Goal: Task Accomplishment & Management: Manage account settings

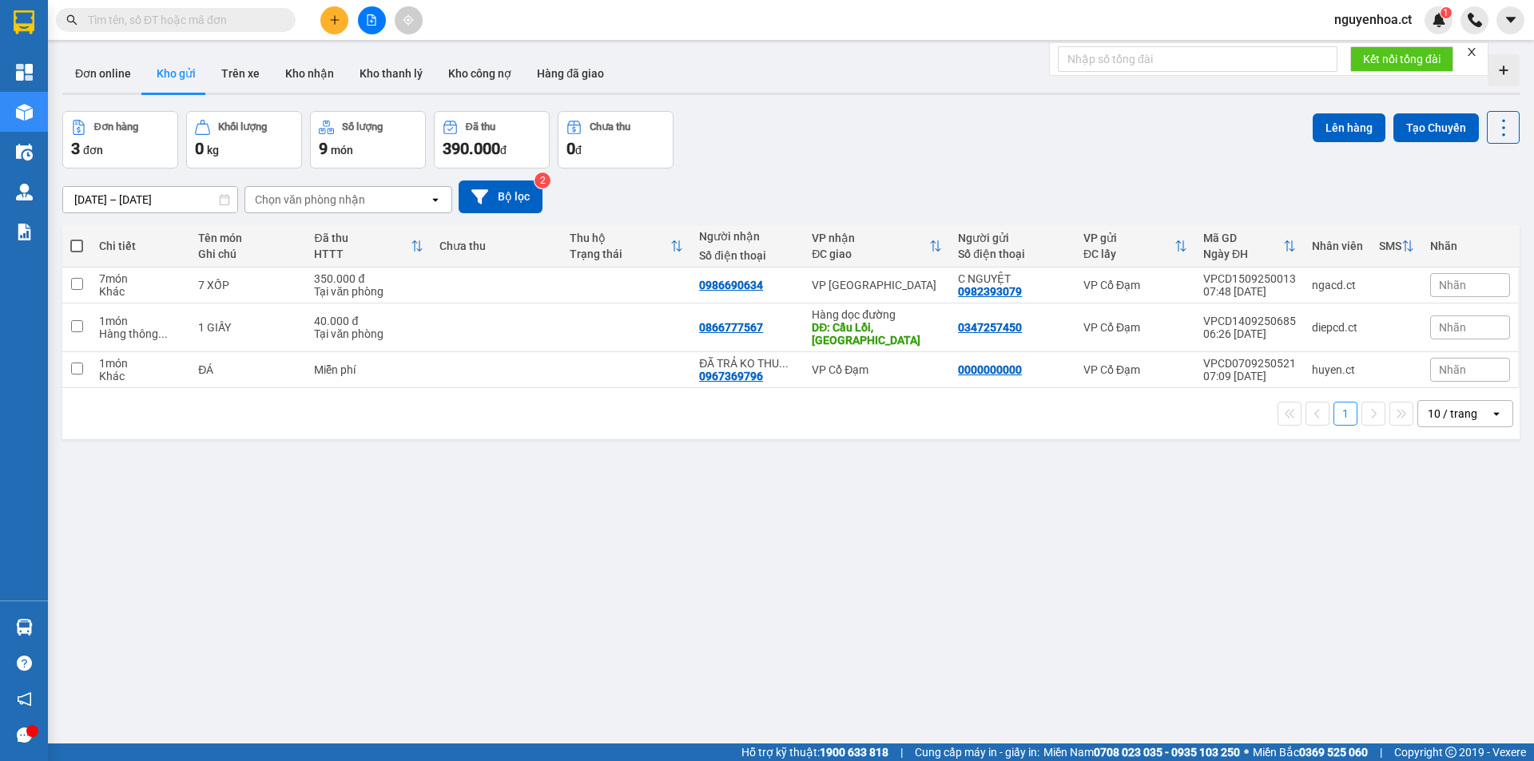
click at [240, 23] on input "text" at bounding box center [182, 20] width 189 height 18
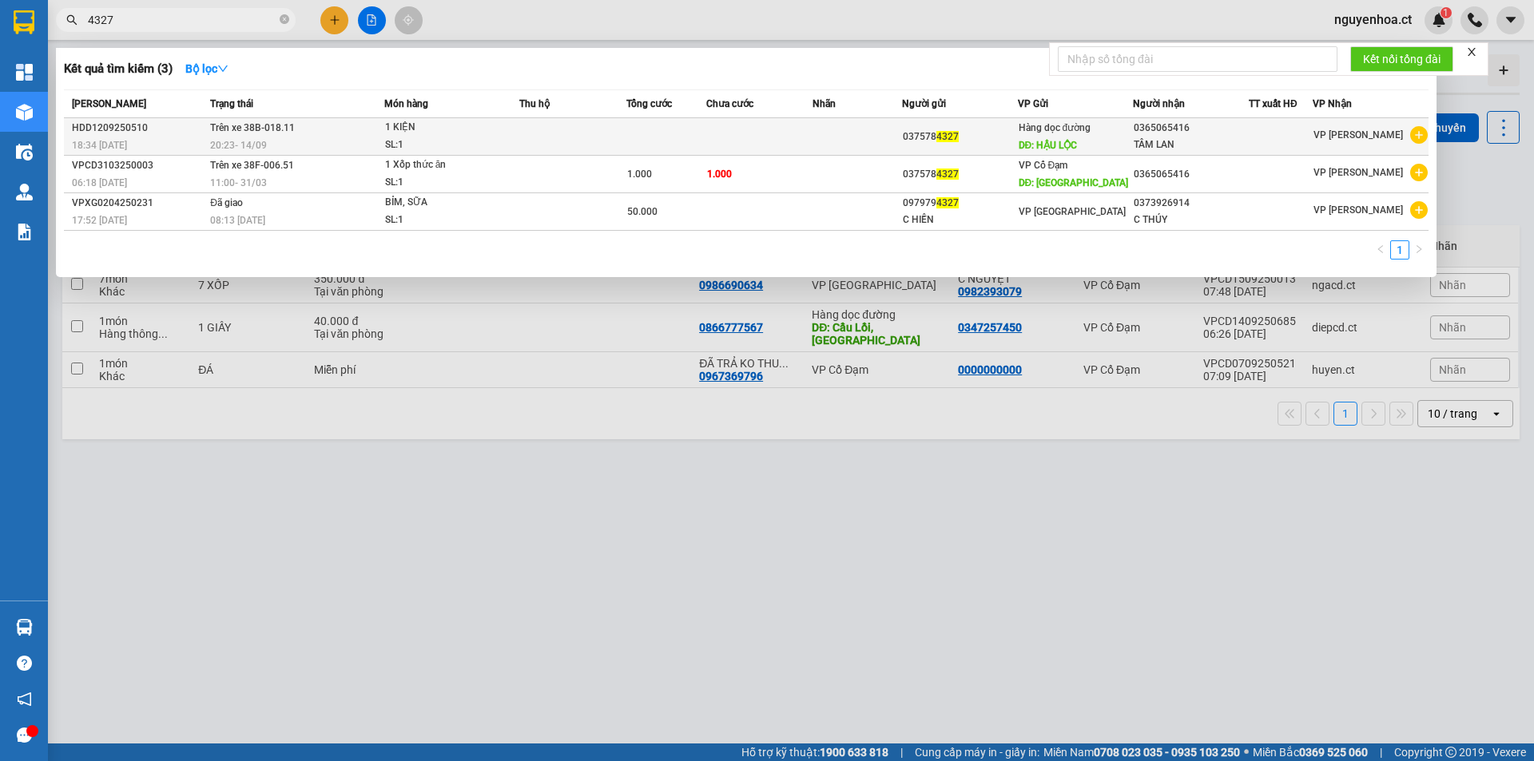
type input "4327"
click at [280, 135] on td "Trên xe 38B-018.11 20:23 - 14/09" at bounding box center [295, 137] width 178 height 38
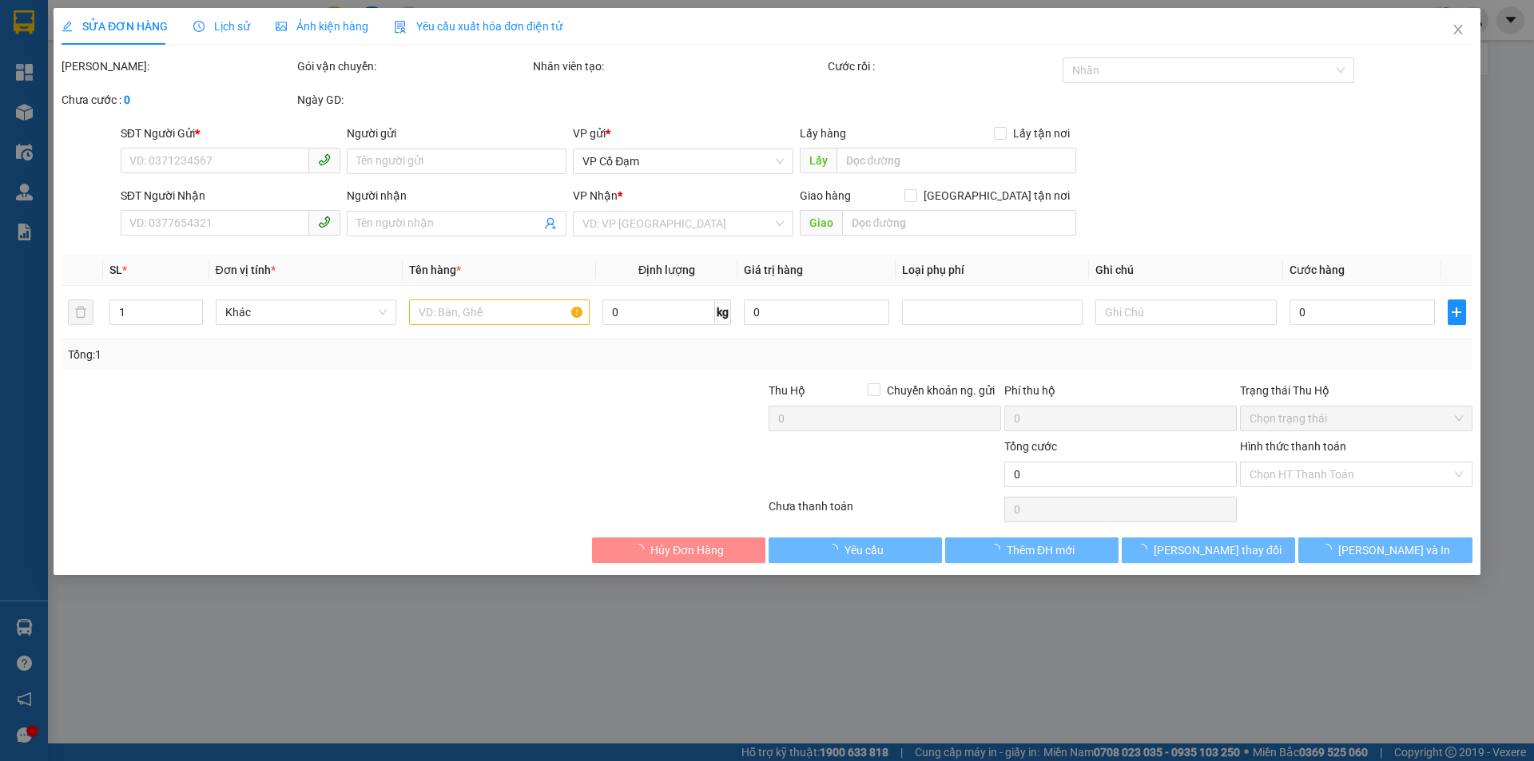
type input "0375784327"
type input "HẬU LỘC"
type input "0365065416"
type input "TÂM LAN"
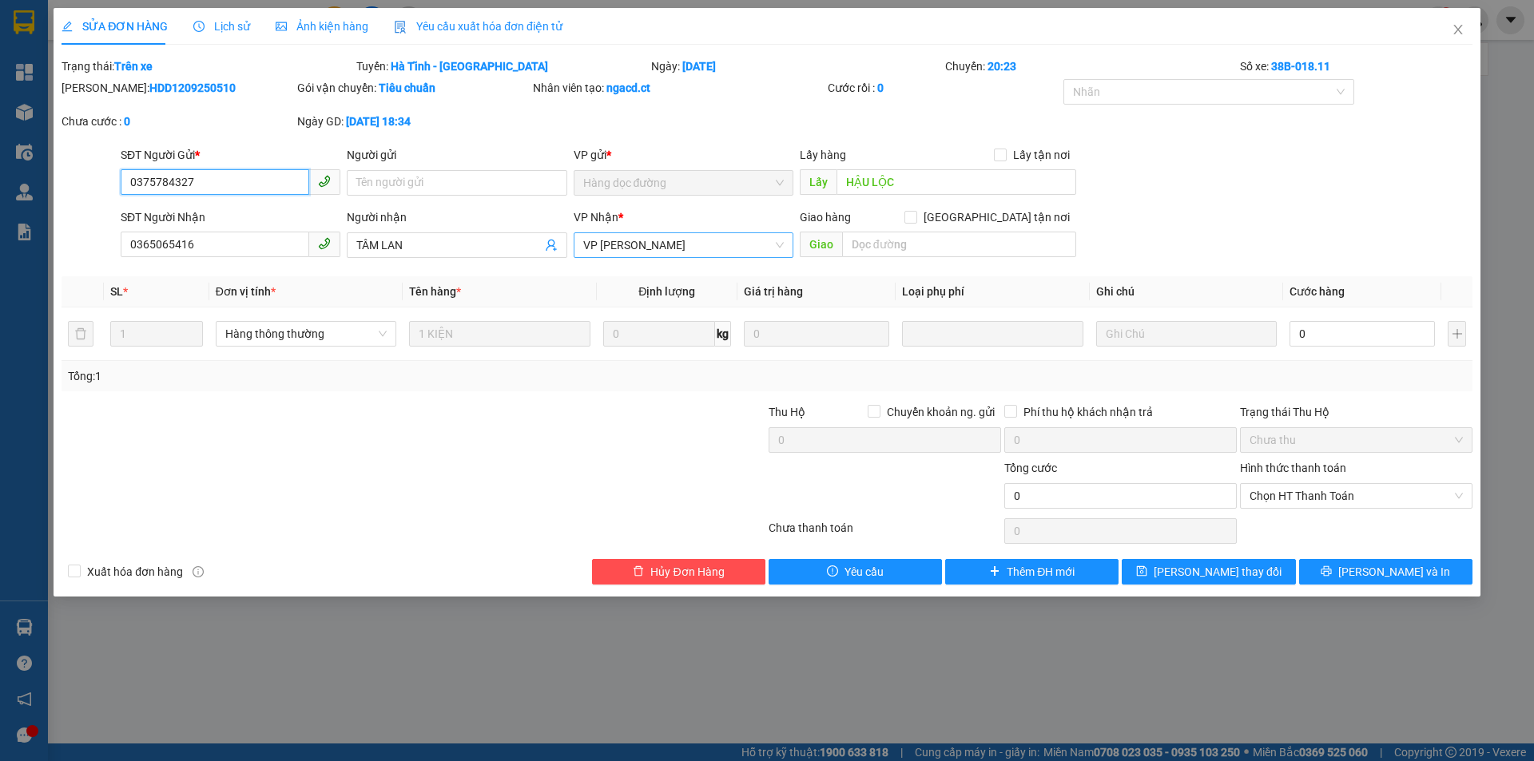
click at [693, 247] on span "VP [PERSON_NAME]" at bounding box center [683, 245] width 200 height 24
click at [442, 183] on input "Người gửi" at bounding box center [457, 183] width 220 height 26
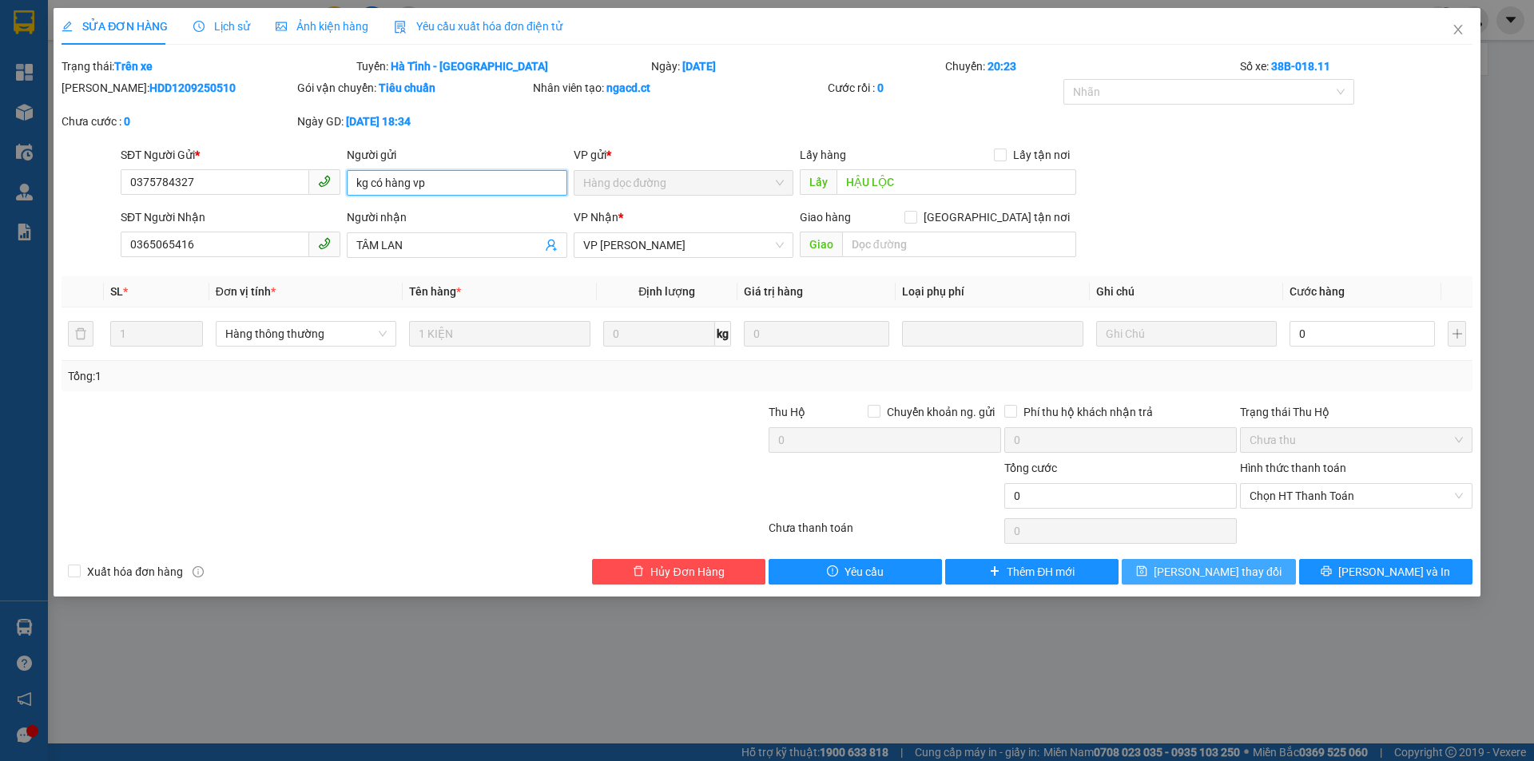
type input "kg có hàng vp"
click at [1232, 565] on span "Lưu thay đổi" at bounding box center [1217, 572] width 128 height 18
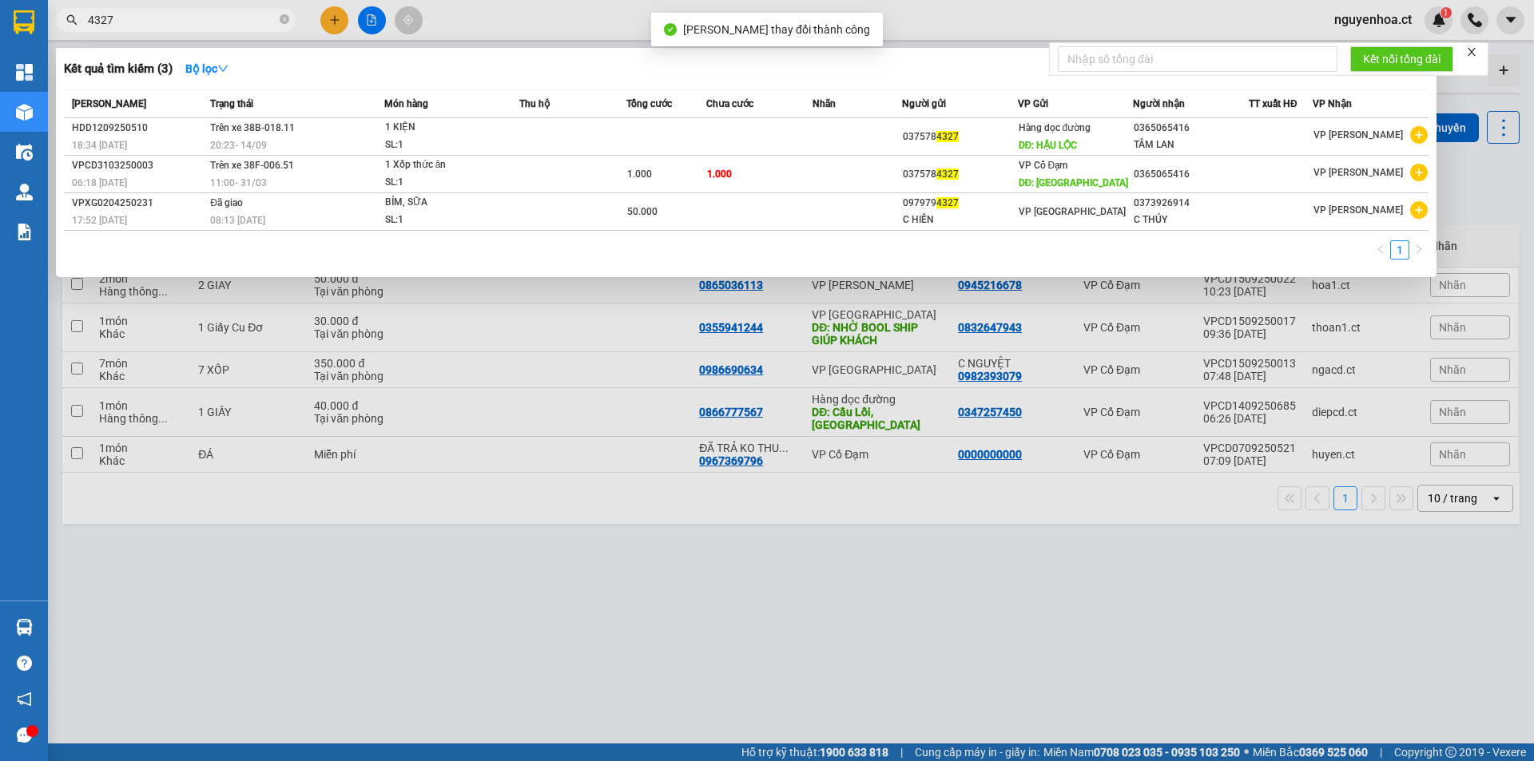
click at [287, 19] on icon "close-circle" at bounding box center [285, 19] width 10 height 10
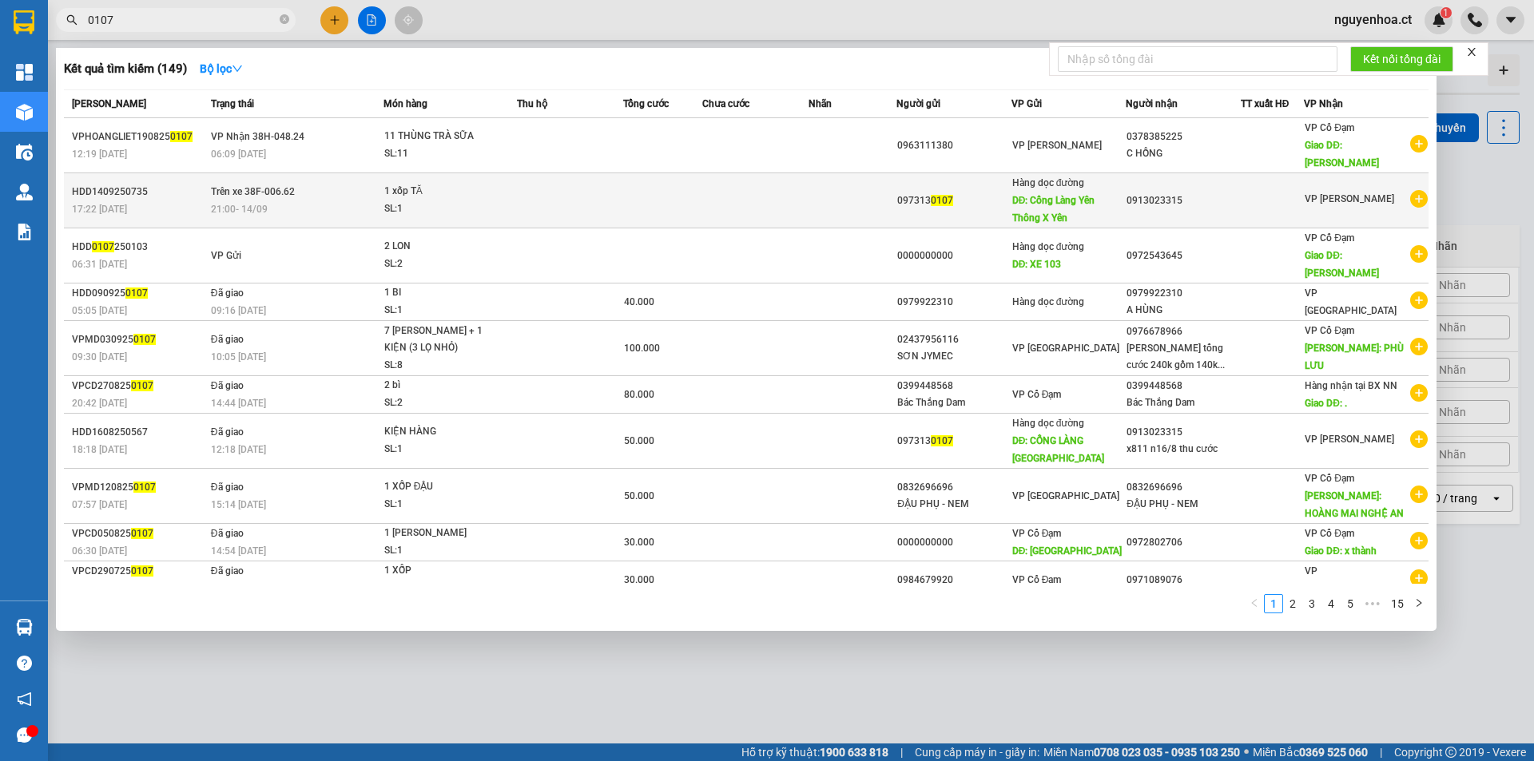
type input "0107"
click at [288, 200] on td "Trên xe 38F-006.62 21:00 - 14/09" at bounding box center [295, 200] width 177 height 55
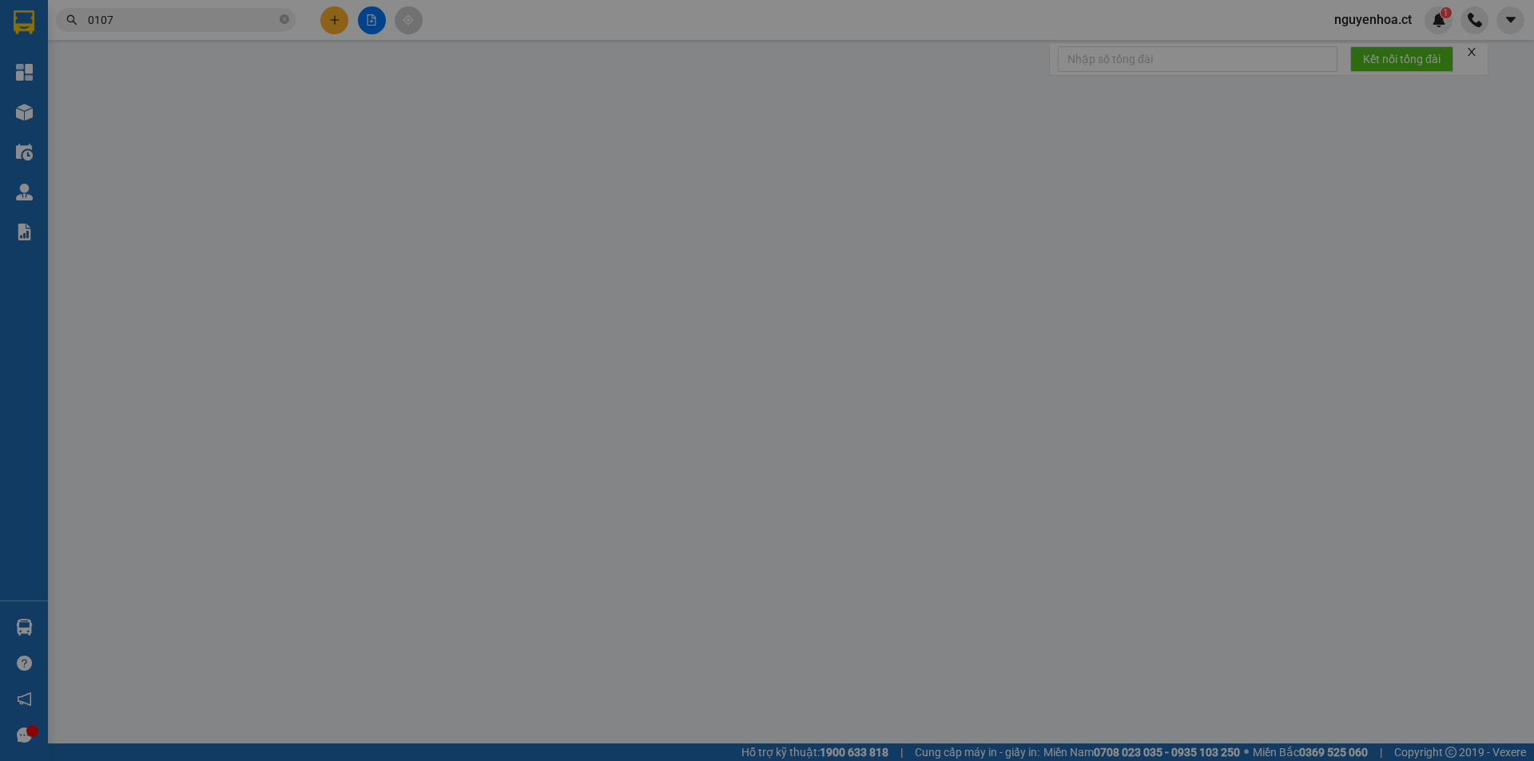
type input "0973130107"
type input "Cổng Làng Yên Thông X Yên"
type input "0913023315"
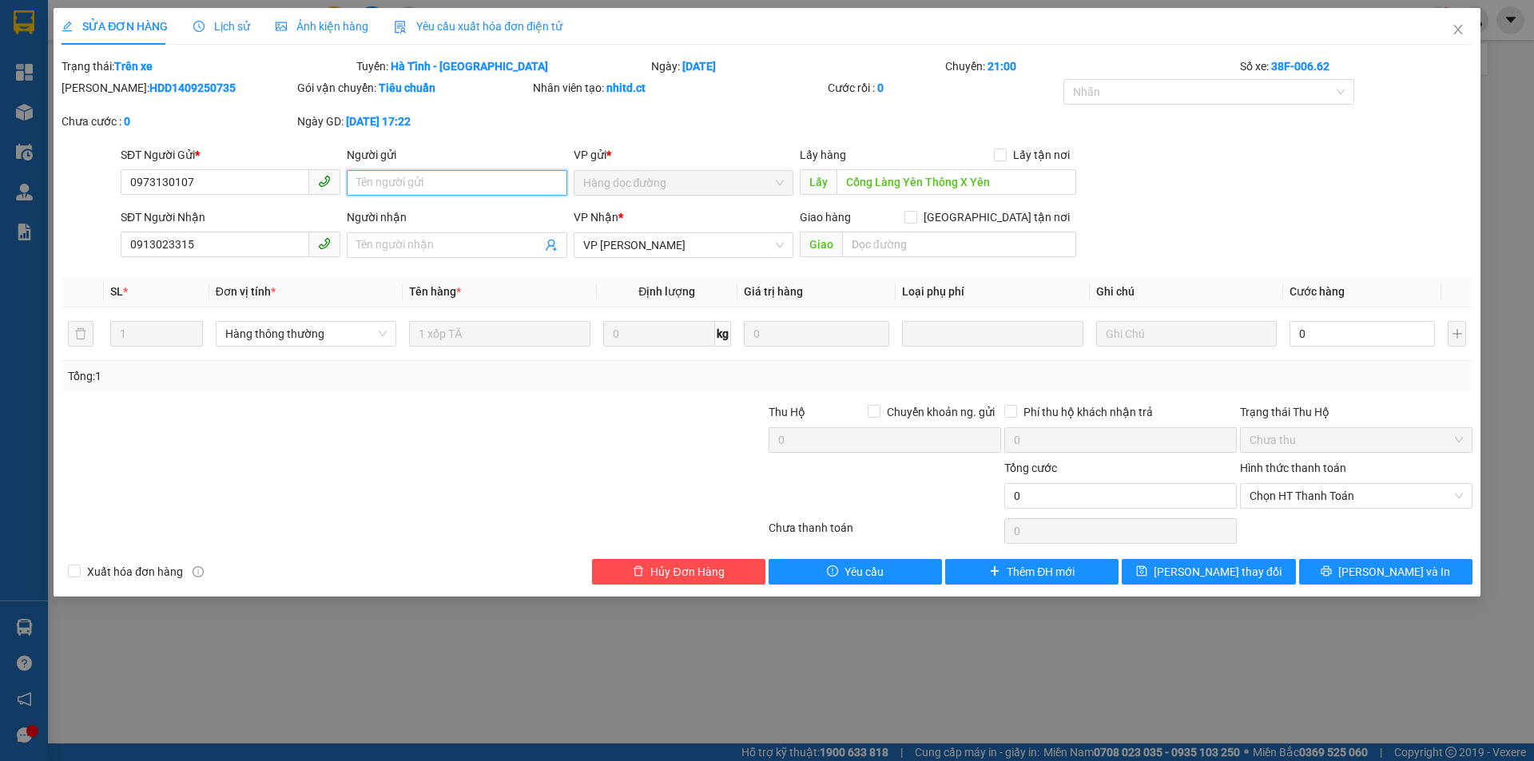
click at [445, 182] on input "Người gửi" at bounding box center [457, 183] width 220 height 26
type input "kg có hàng ở vp"
click at [1199, 563] on span "Lưu thay đổi" at bounding box center [1217, 572] width 128 height 18
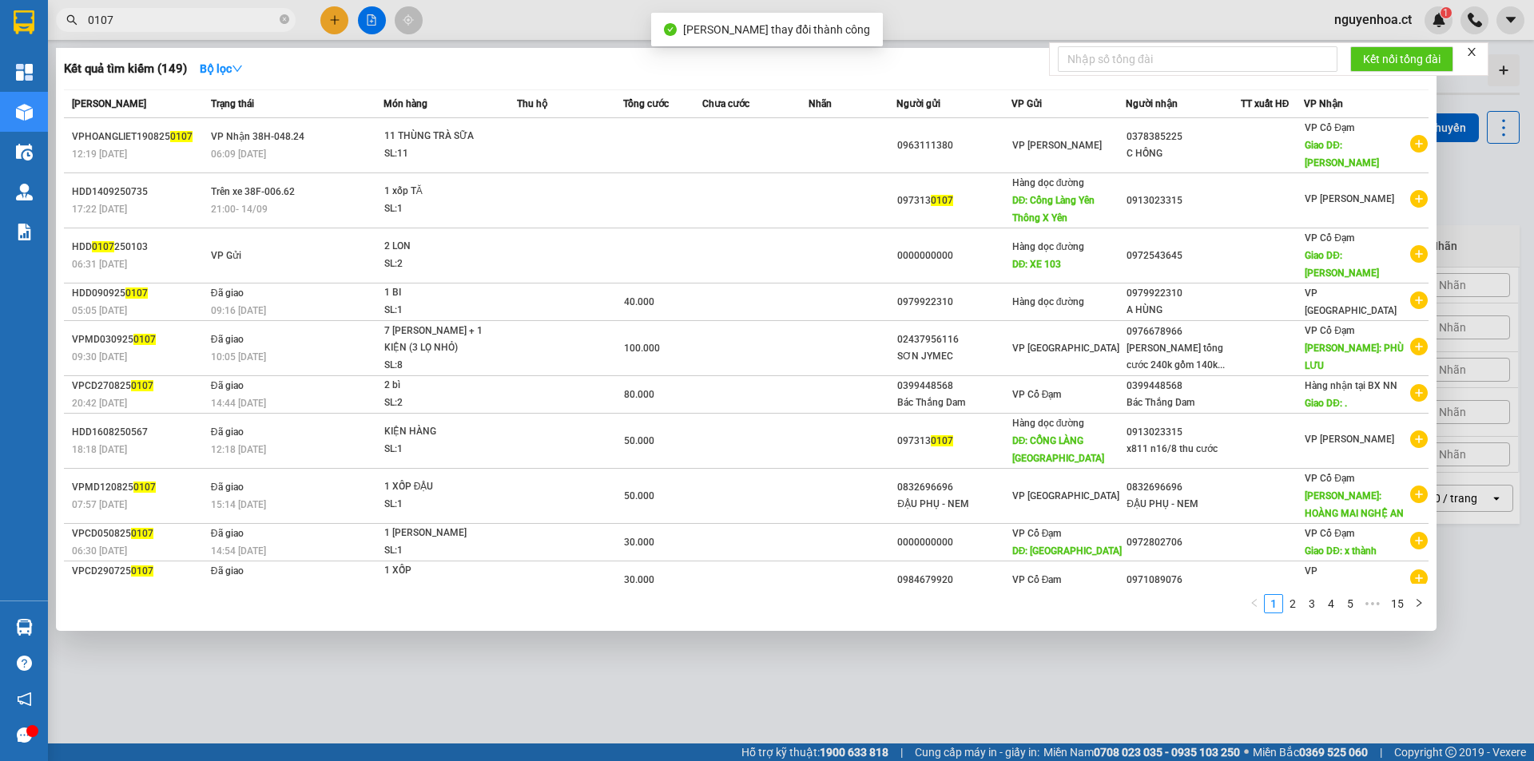
click at [244, 21] on input "0107" at bounding box center [182, 20] width 189 height 18
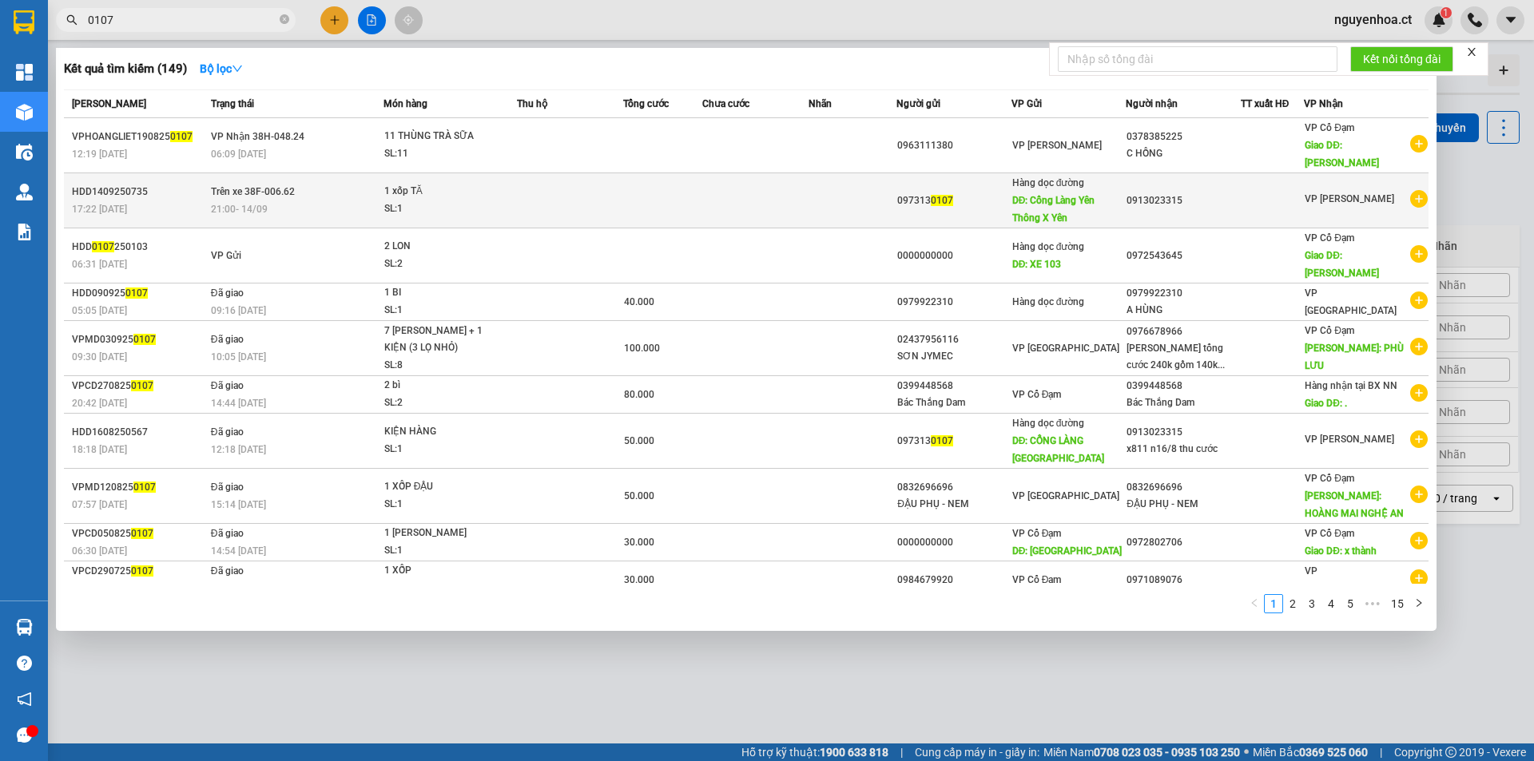
click at [287, 196] on span "Trên xe 38F-006.62" at bounding box center [253, 191] width 84 height 11
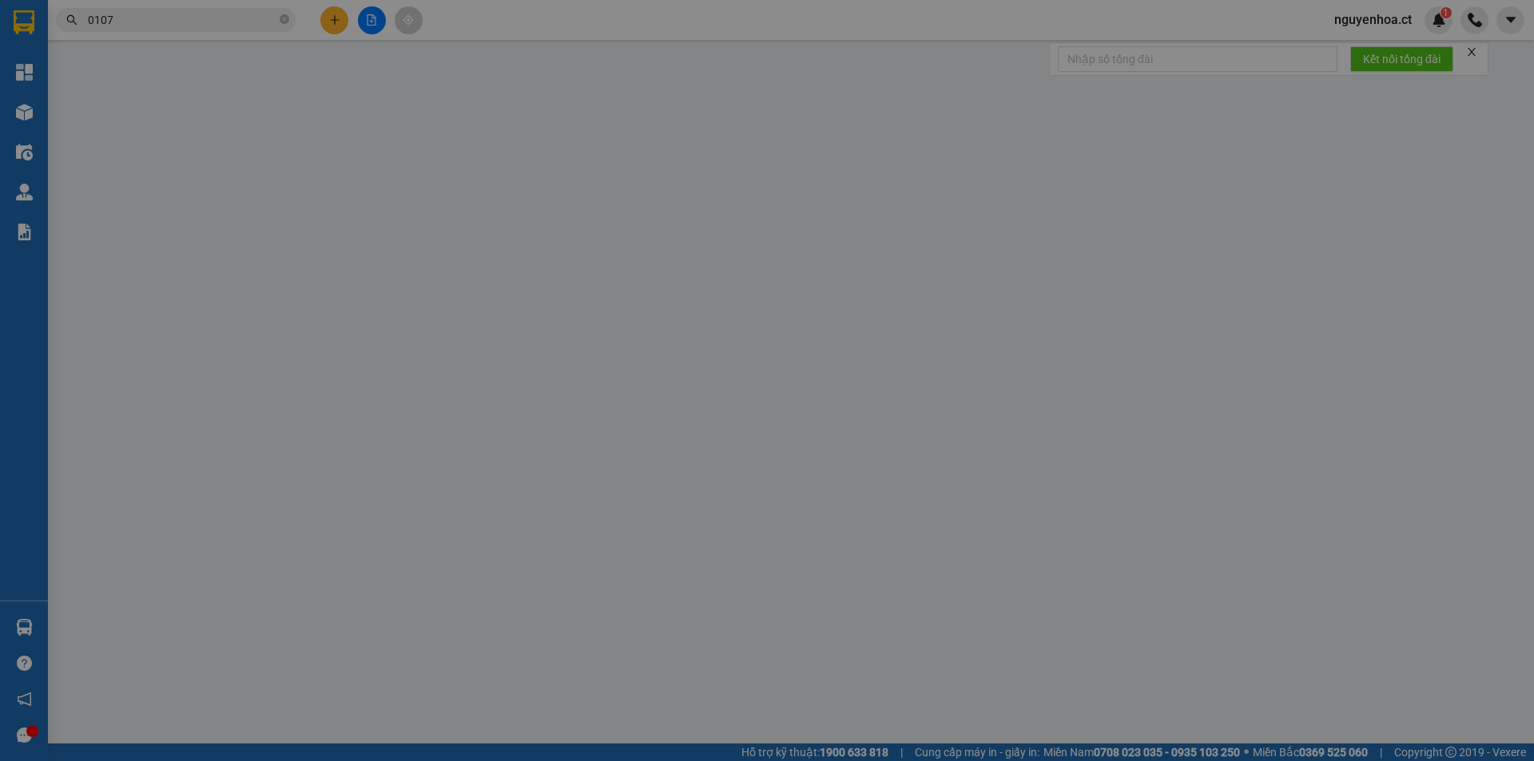
type input "0973130107"
type input "kg có hàng ở vp"
type input "Cổng Làng Yên Thông X Yên"
type input "0913023315"
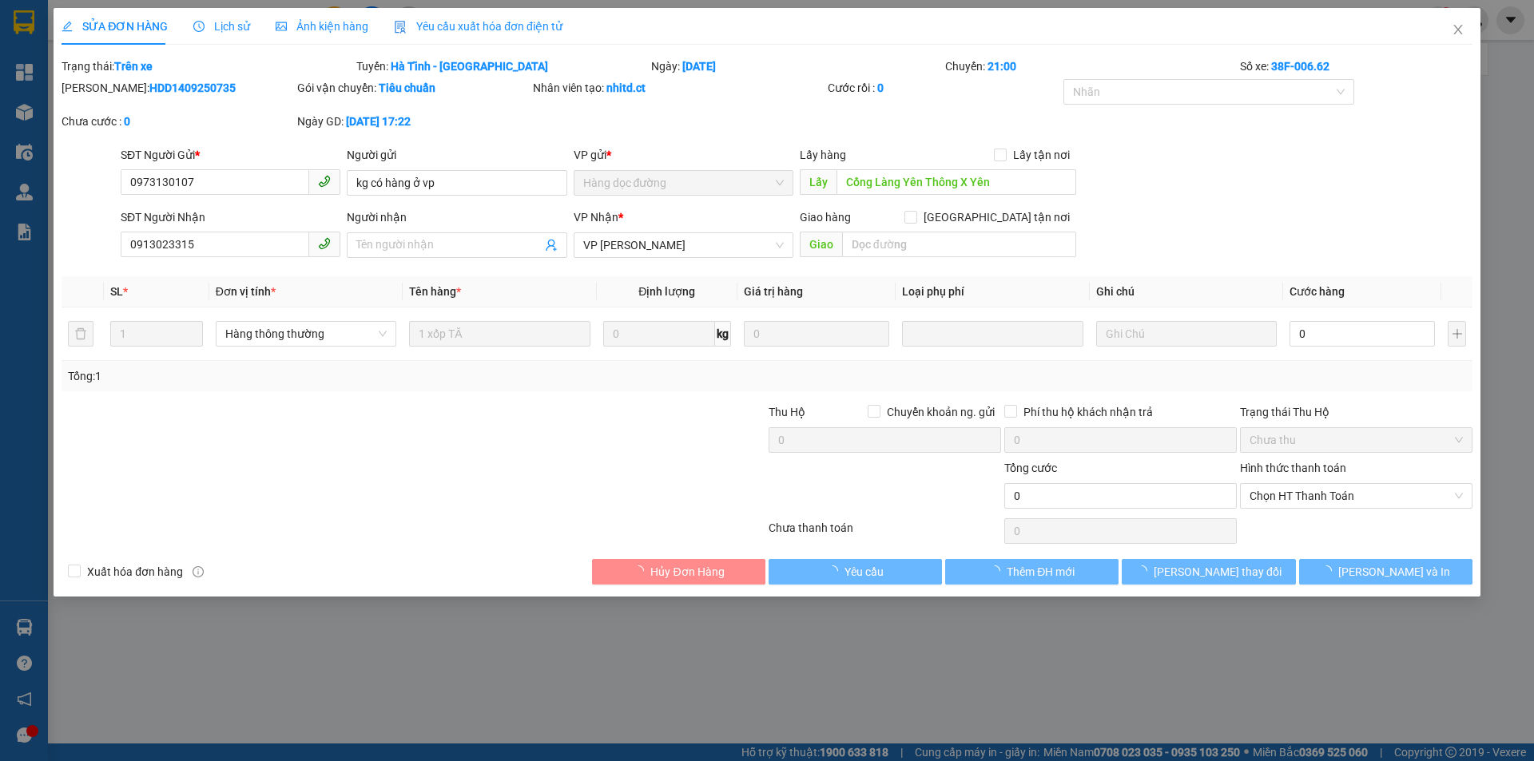
click at [222, 11] on div "Lịch sử" at bounding box center [221, 26] width 57 height 37
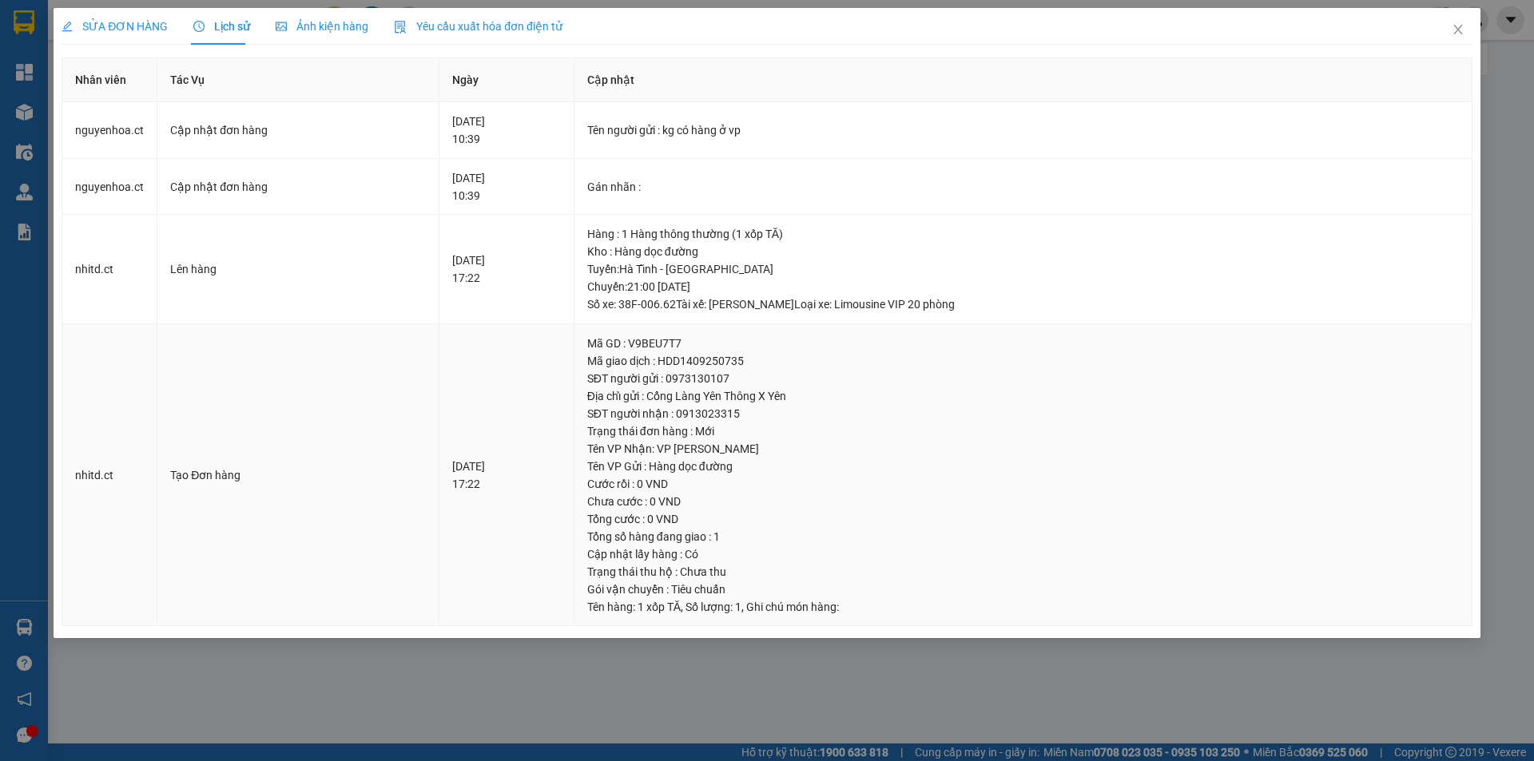
click at [731, 379] on div "SĐT người gửi : 0973130107" at bounding box center [1022, 379] width 871 height 18
copy div "0973130107"
click at [97, 22] on span "SỬA ĐƠN HÀNG" at bounding box center [115, 26] width 106 height 13
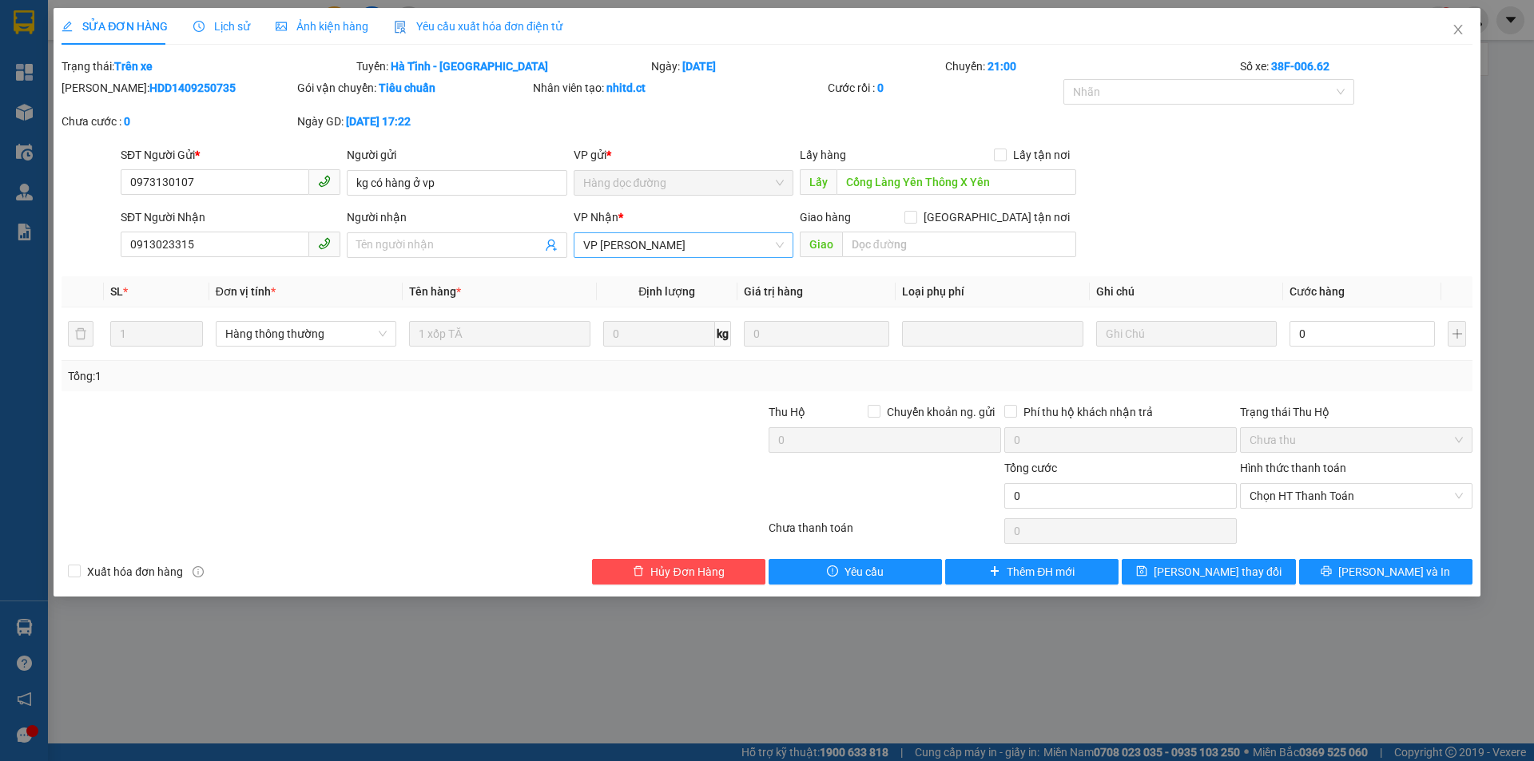
click at [697, 241] on span "VP [PERSON_NAME]" at bounding box center [683, 245] width 200 height 24
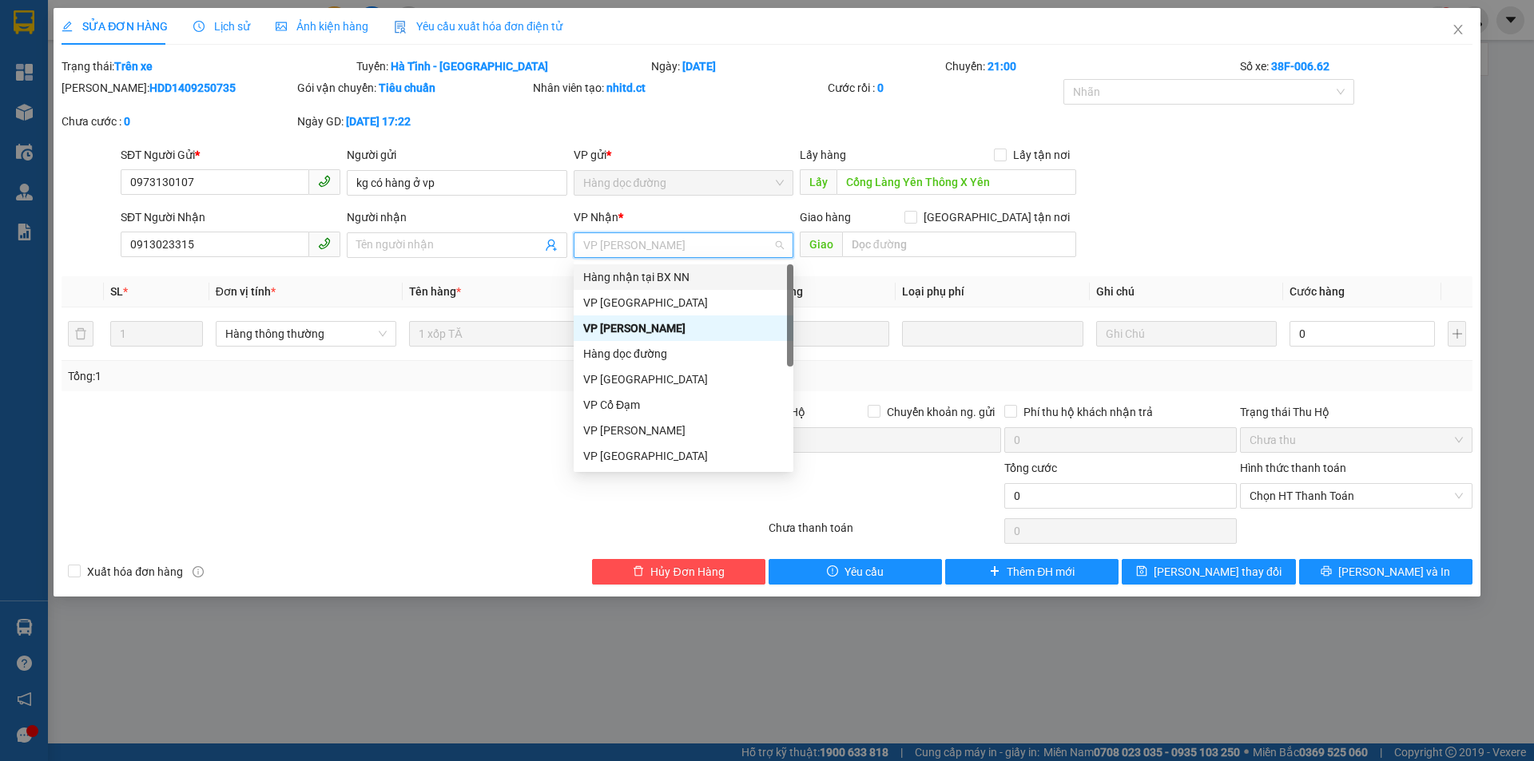
click at [685, 273] on div "Hàng nhận tại BX NN" at bounding box center [683, 277] width 200 height 18
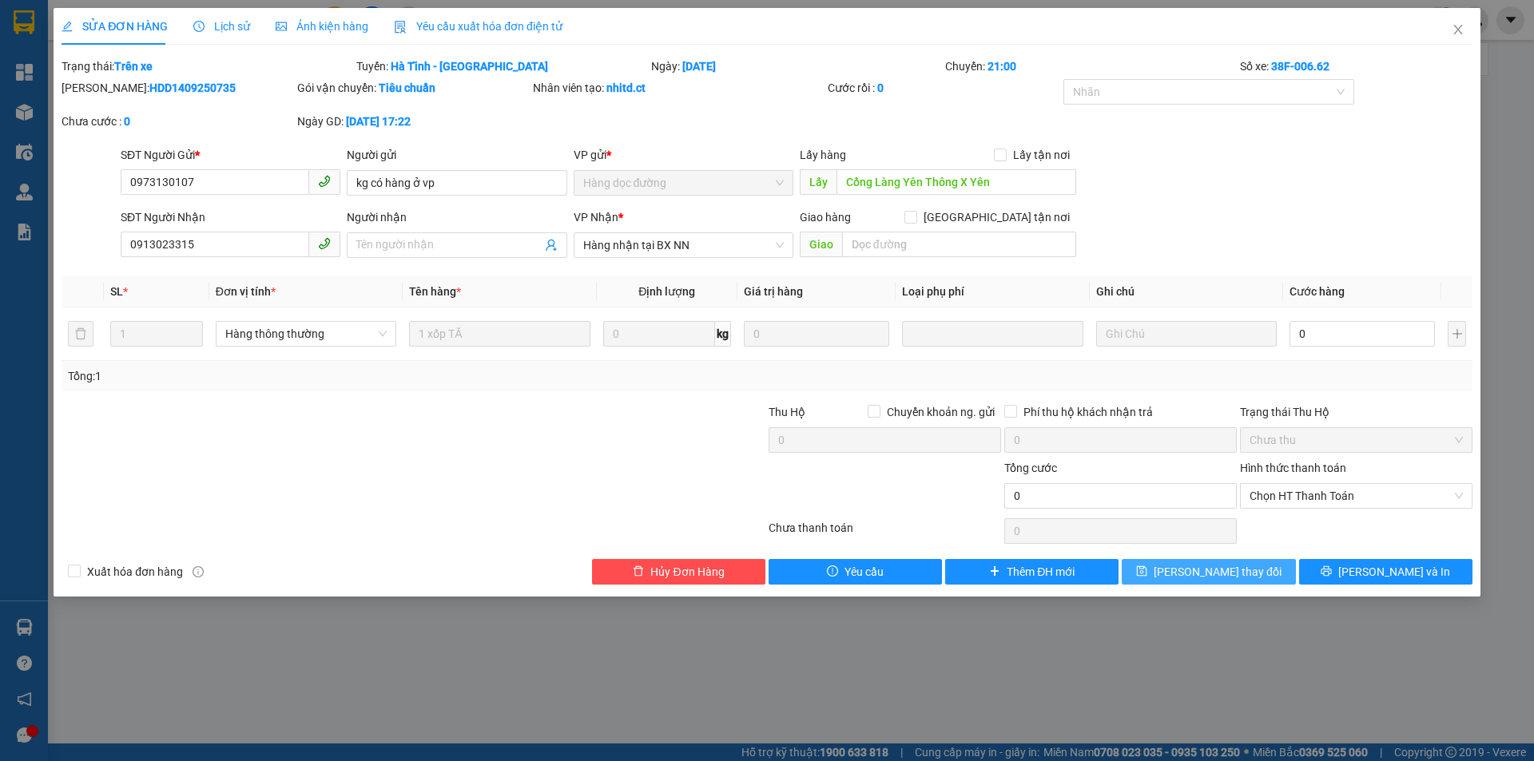
click at [1210, 574] on span "Lưu thay đổi" at bounding box center [1217, 572] width 128 height 18
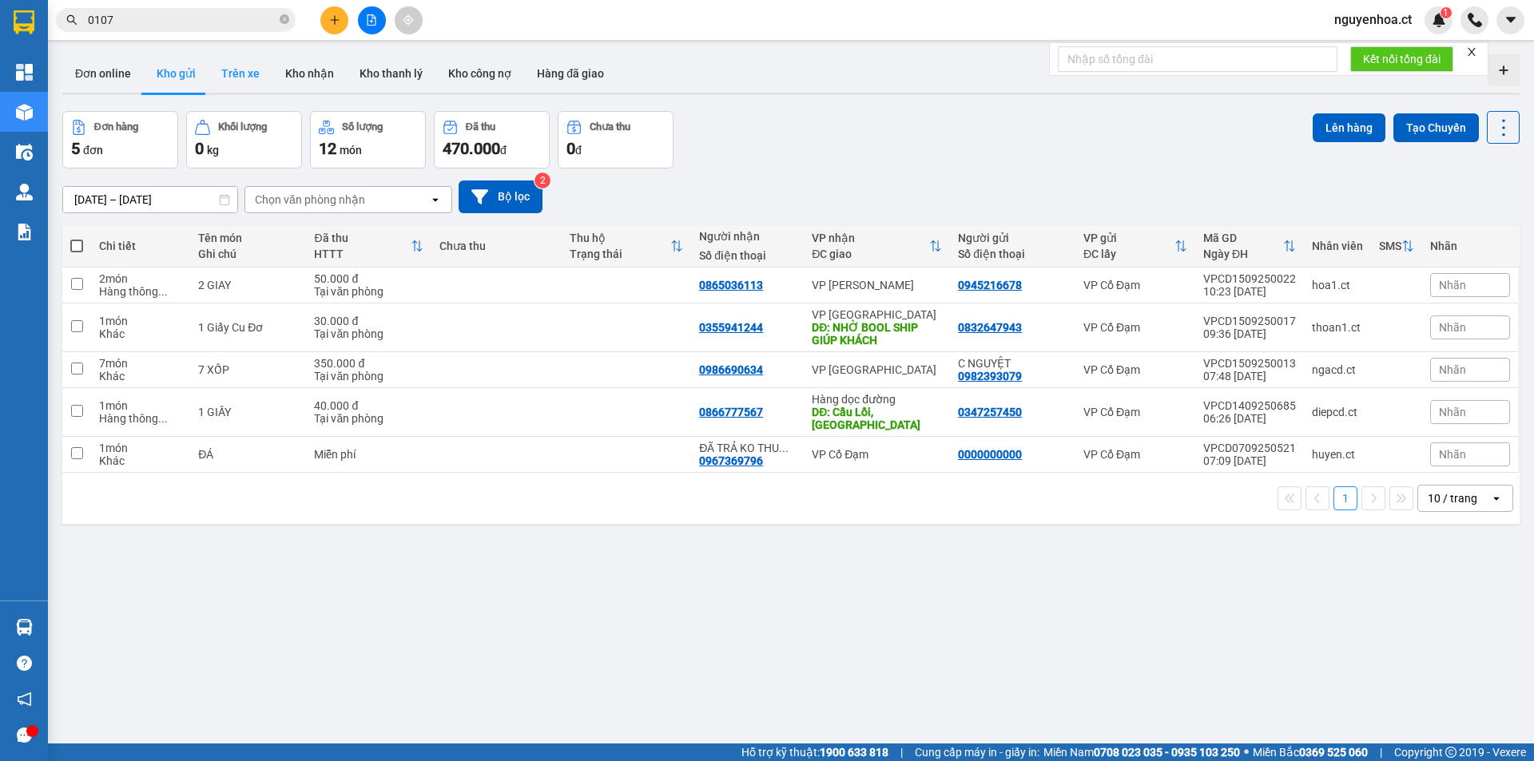
click at [238, 66] on button "Trên xe" at bounding box center [240, 73] width 64 height 38
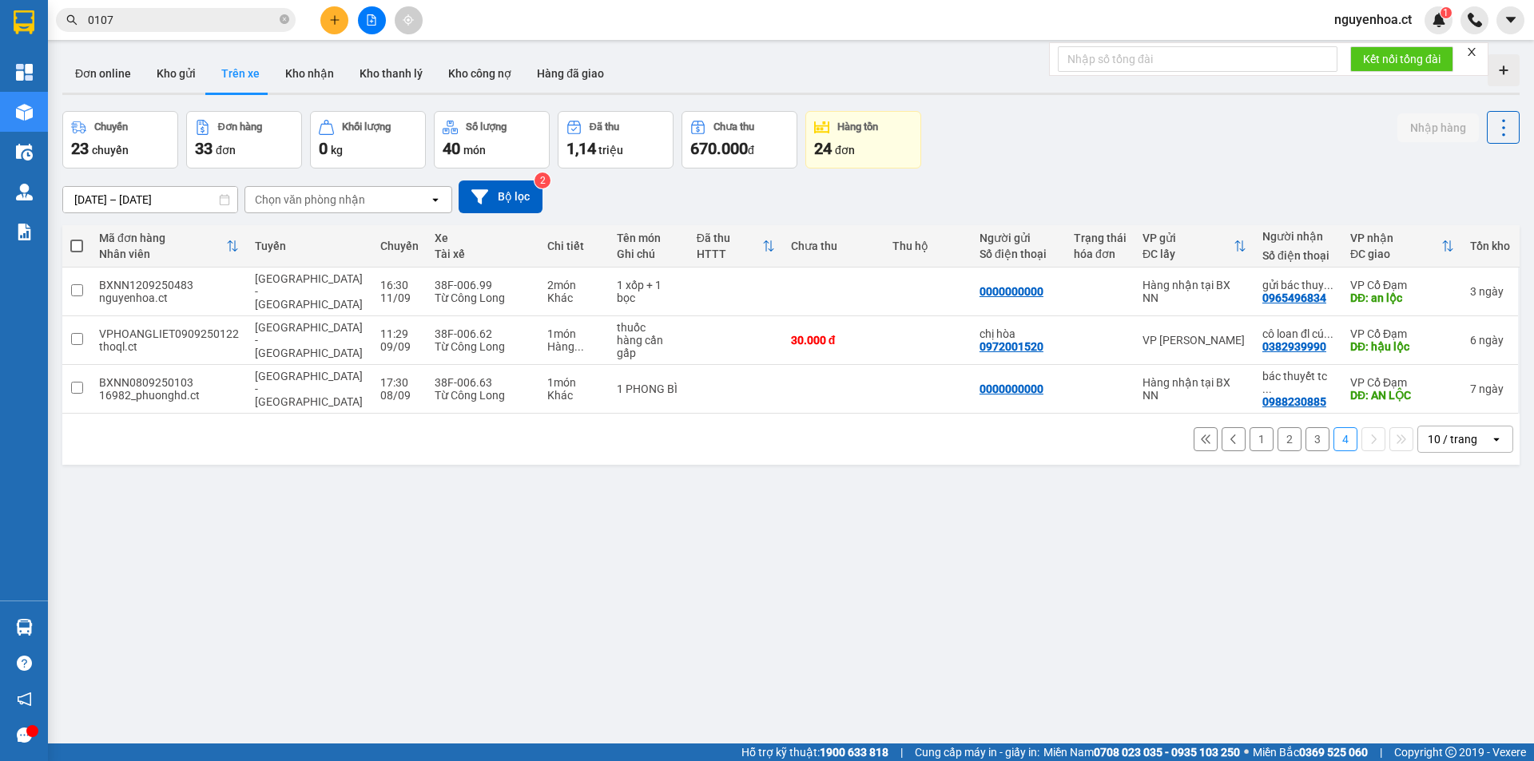
click at [1305, 427] on button "3" at bounding box center [1317, 439] width 24 height 24
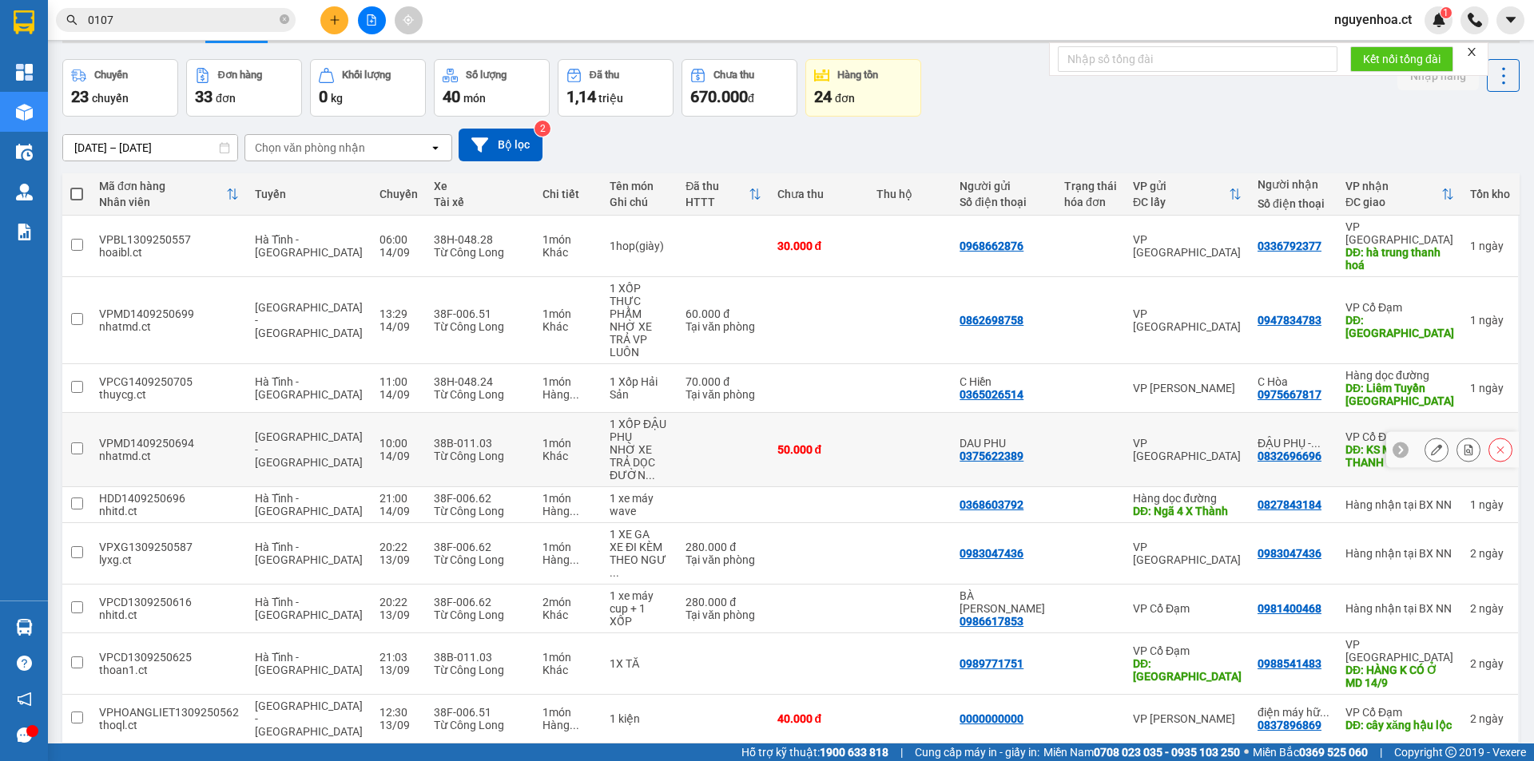
scroll to position [73, 0]
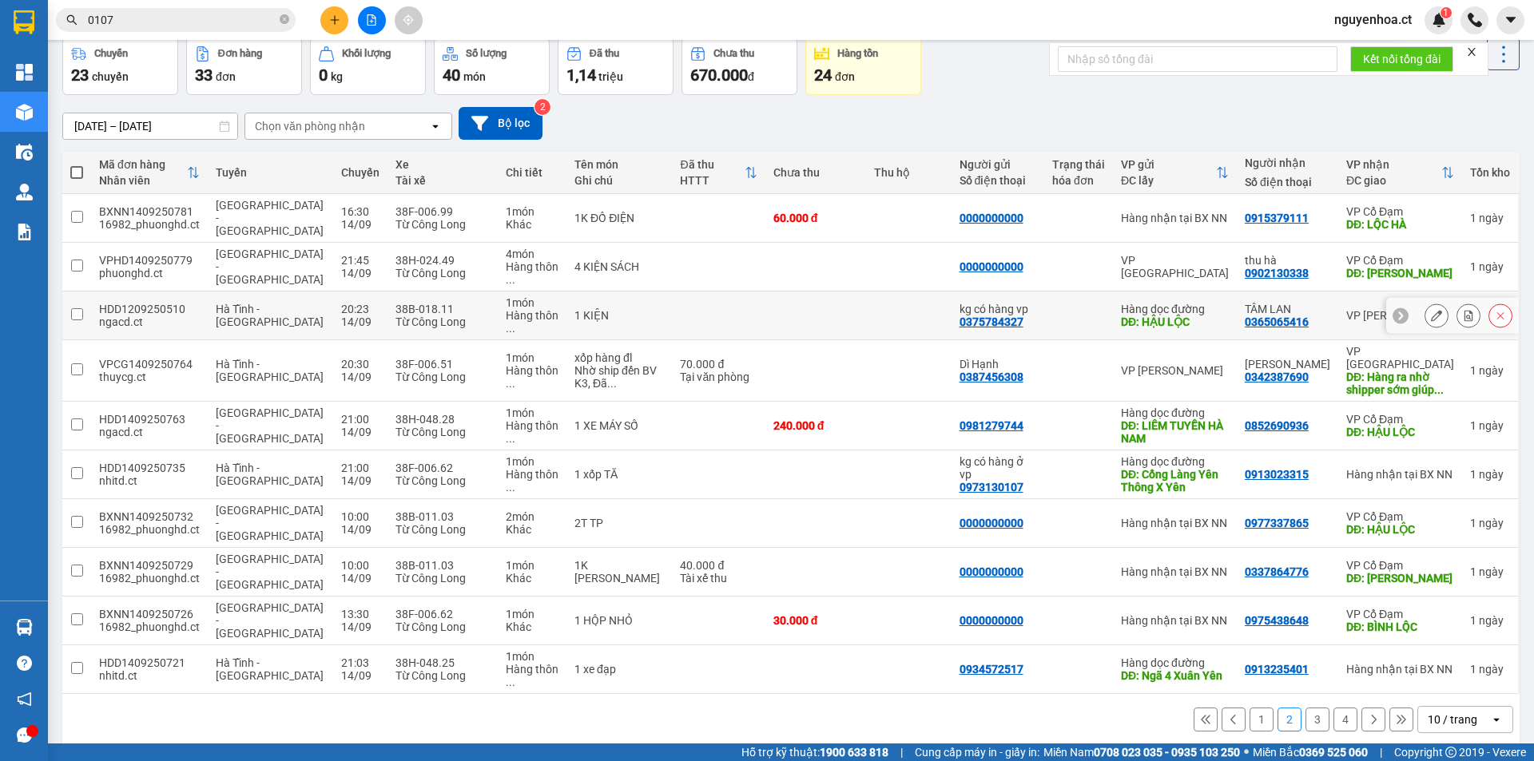
click at [1431, 302] on button at bounding box center [1436, 316] width 22 height 28
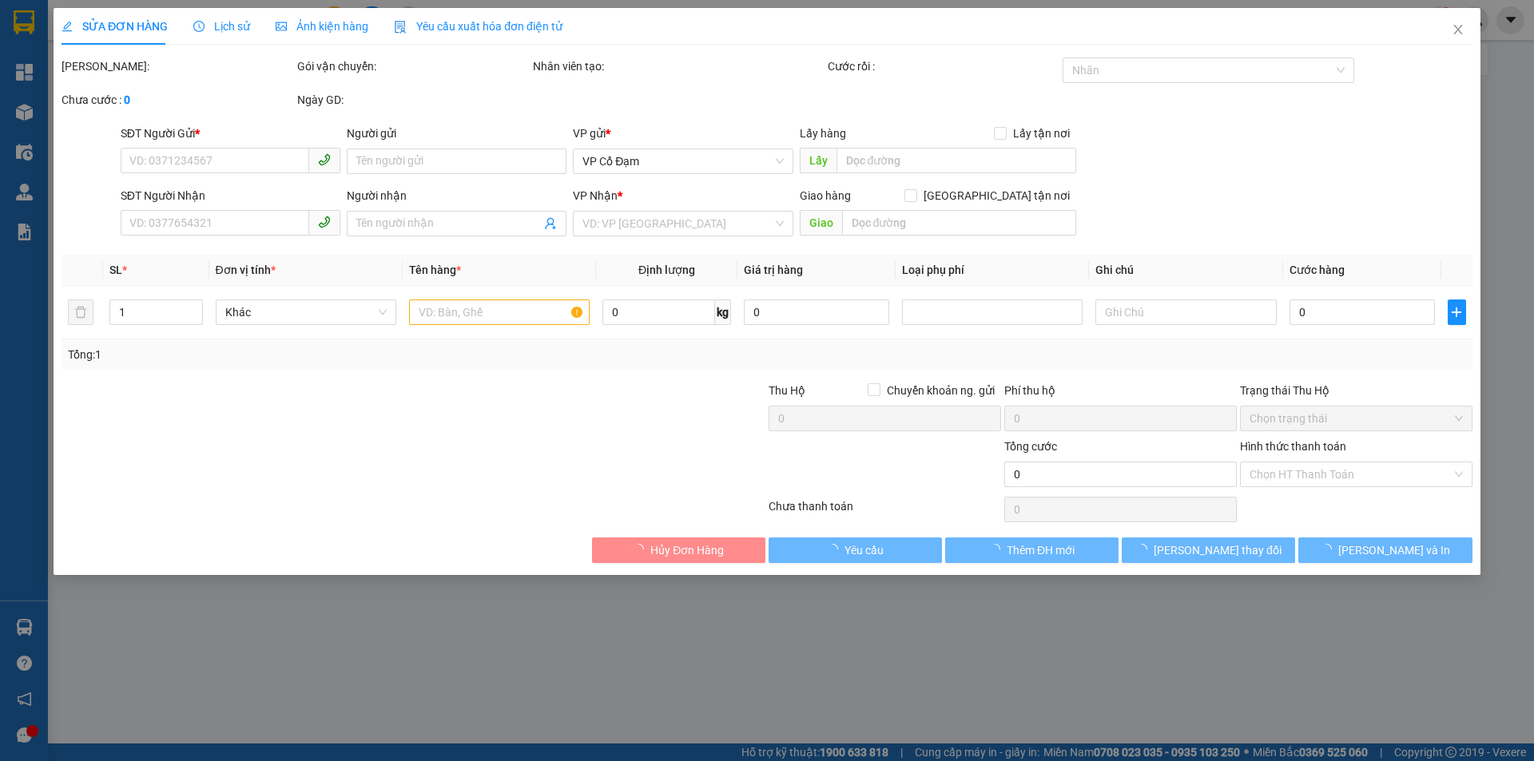
type input "0375784327"
type input "kg có hàng vp"
type input "HẬU LỘC"
type input "0365065416"
type input "TÂM LAN"
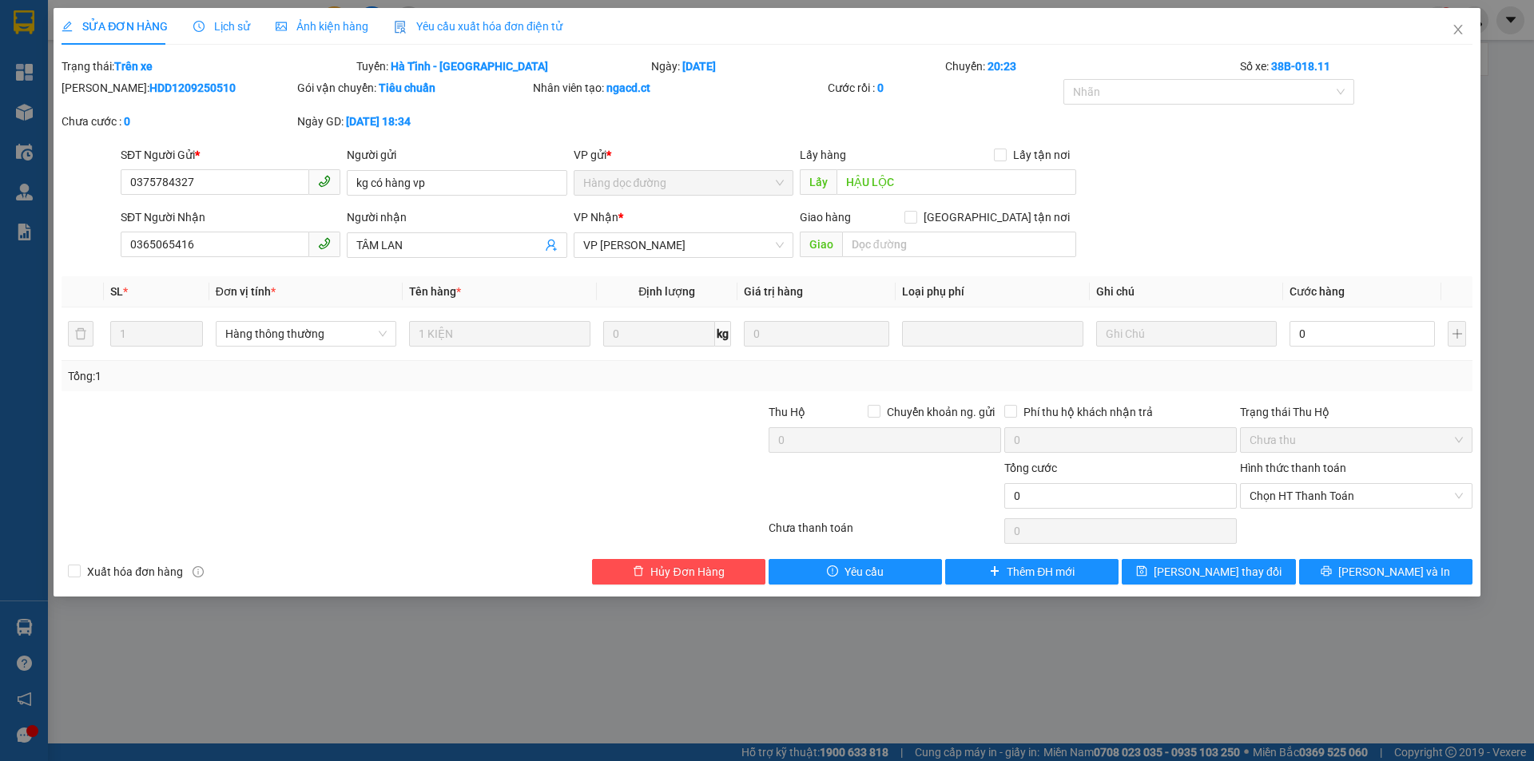
click at [230, 20] on span "Lịch sử" at bounding box center [221, 26] width 57 height 13
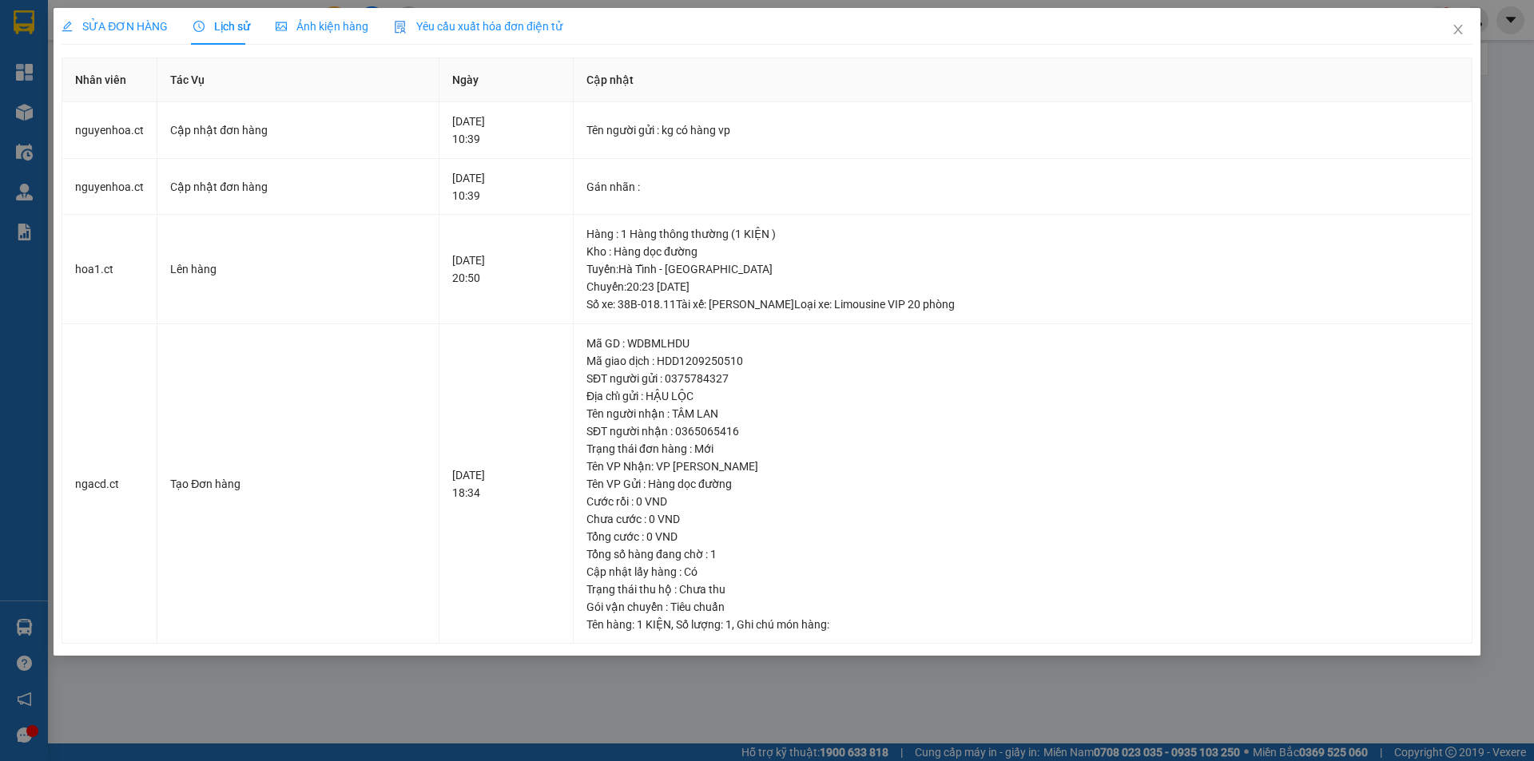
click at [127, 26] on span "SỬA ĐƠN HÀNG" at bounding box center [115, 26] width 106 height 13
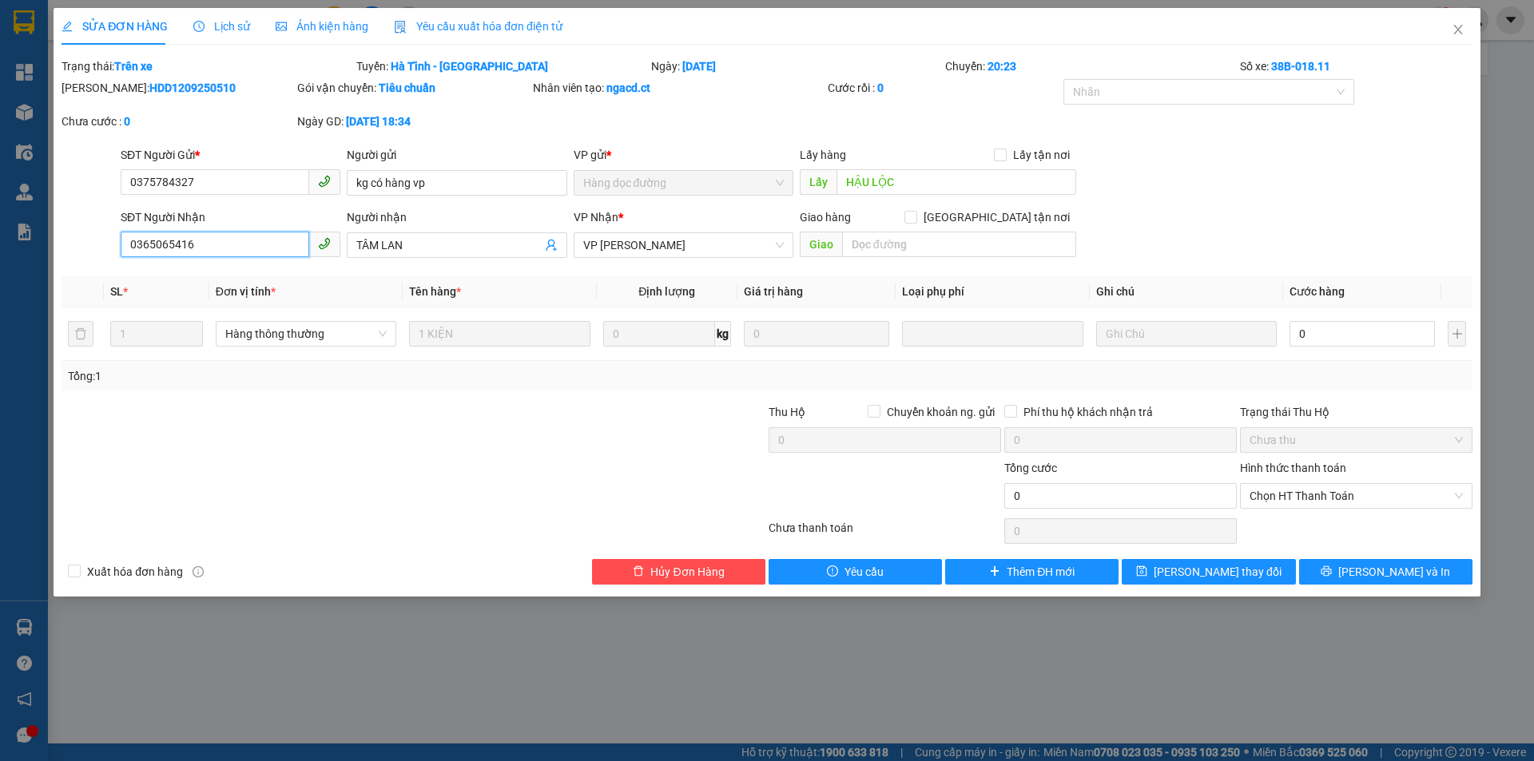
click at [189, 247] on input "0365065416" at bounding box center [215, 245] width 189 height 26
click at [1459, 29] on icon "close" at bounding box center [1457, 30] width 9 height 10
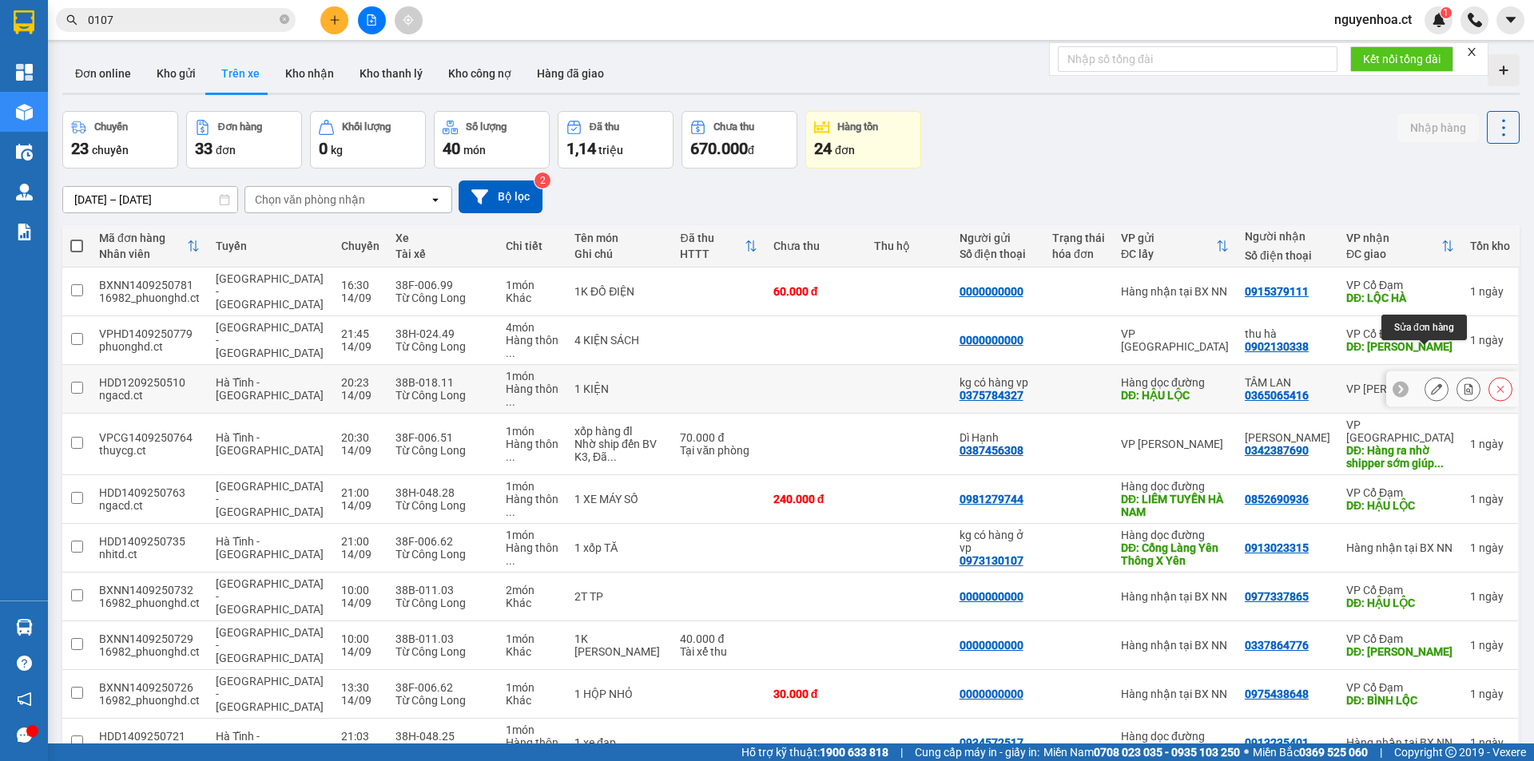
click at [1431, 383] on icon at bounding box center [1436, 388] width 11 height 11
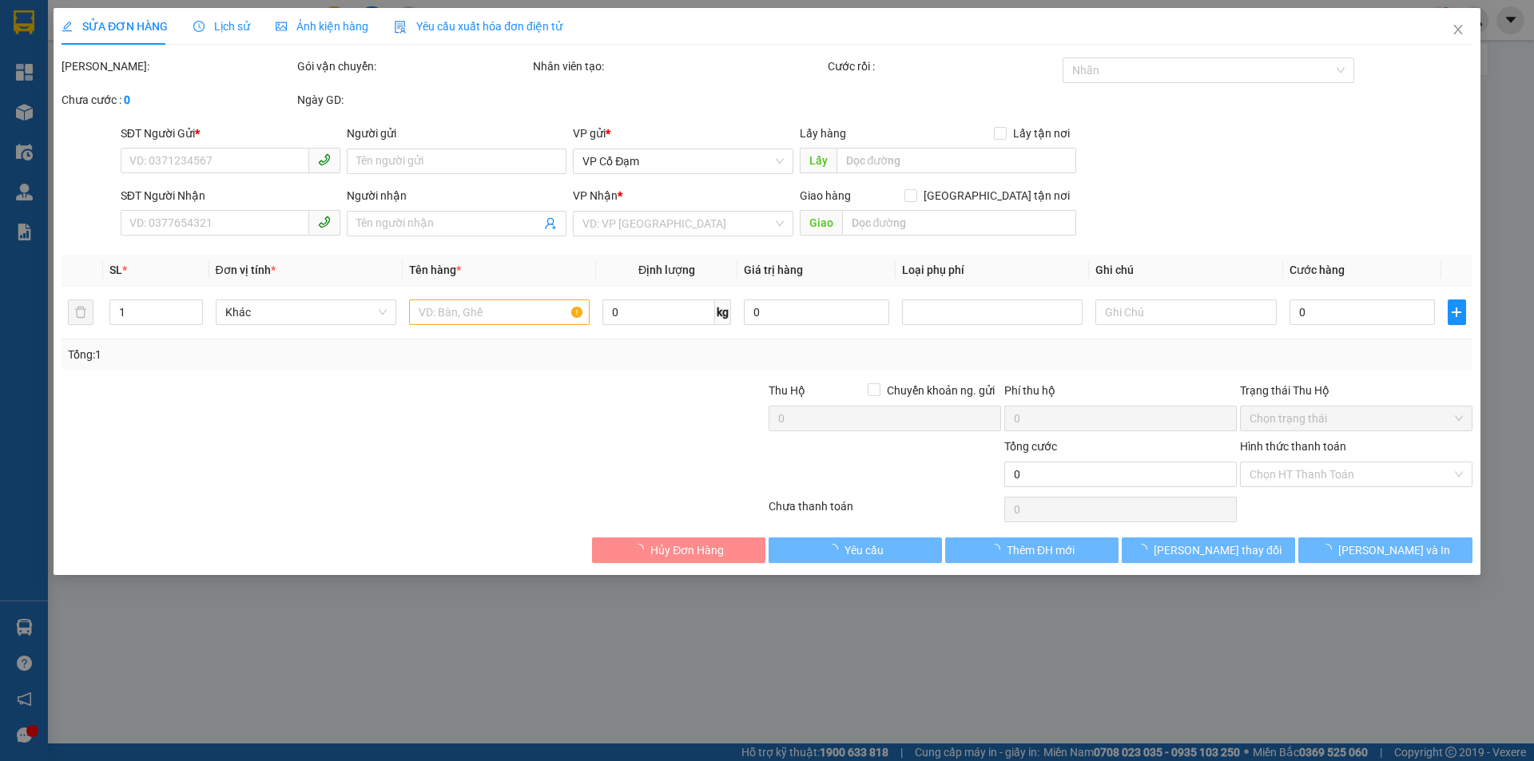
type input "0375784327"
type input "kg có hàng vp"
type input "HẬU LỘC"
type input "0365065416"
type input "TÂM LAN"
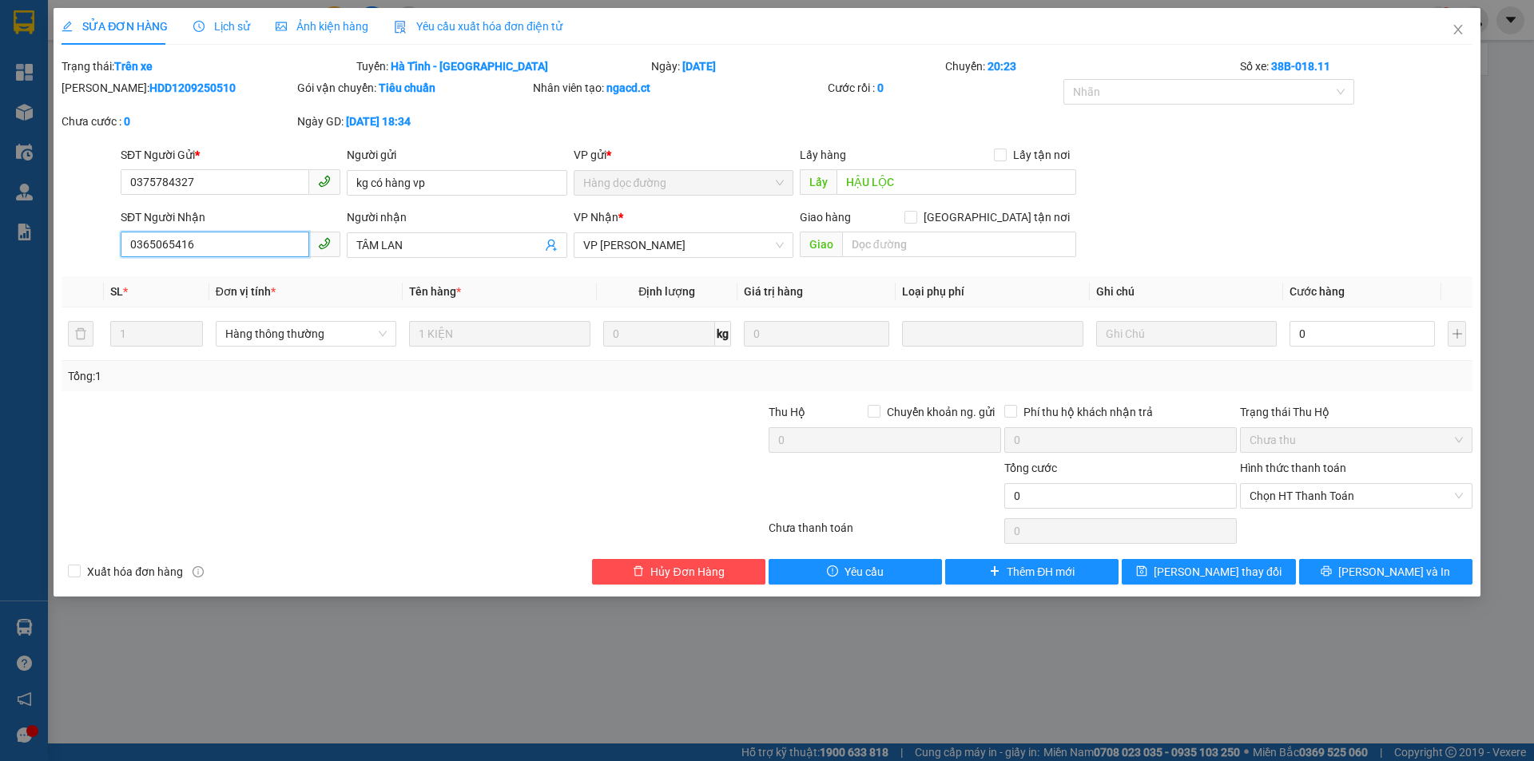
click at [174, 251] on input "0365065416" at bounding box center [215, 245] width 189 height 26
click at [234, 192] on input "0375784327" at bounding box center [215, 182] width 189 height 26
click at [220, 17] on div "Lịch sử" at bounding box center [221, 26] width 57 height 37
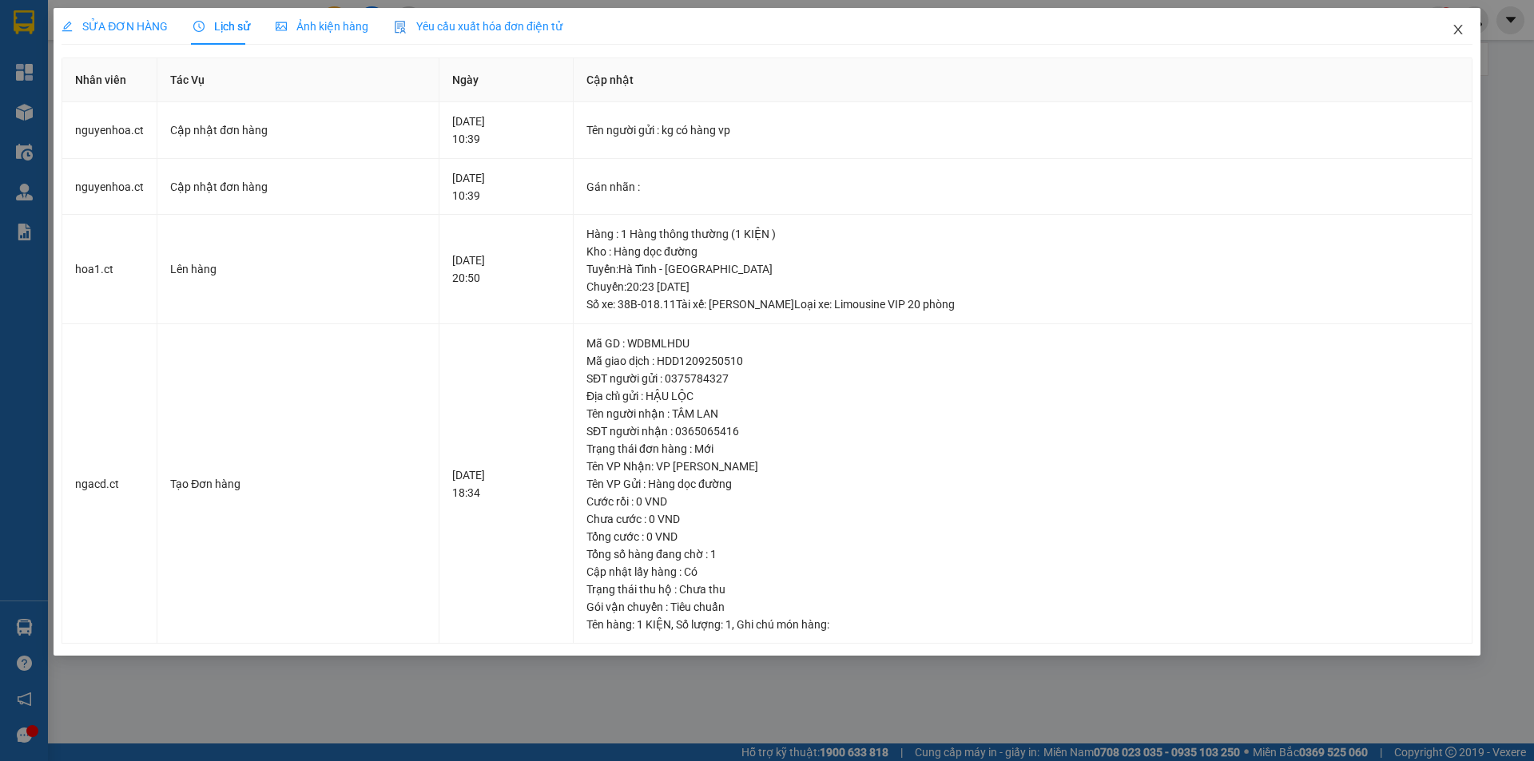
click at [1457, 27] on icon "close" at bounding box center [1457, 29] width 13 height 13
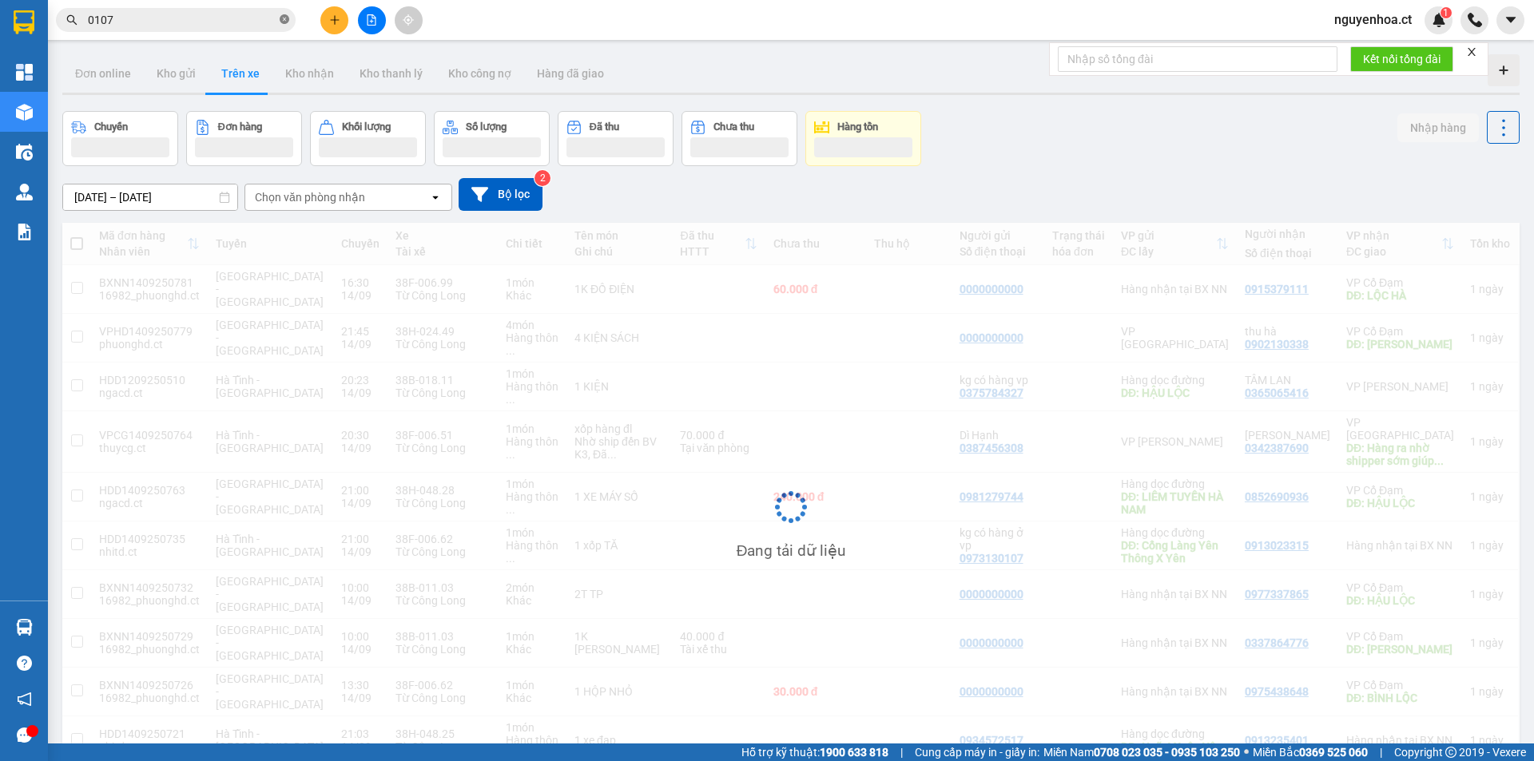
click at [285, 19] on icon "close-circle" at bounding box center [285, 19] width 10 height 10
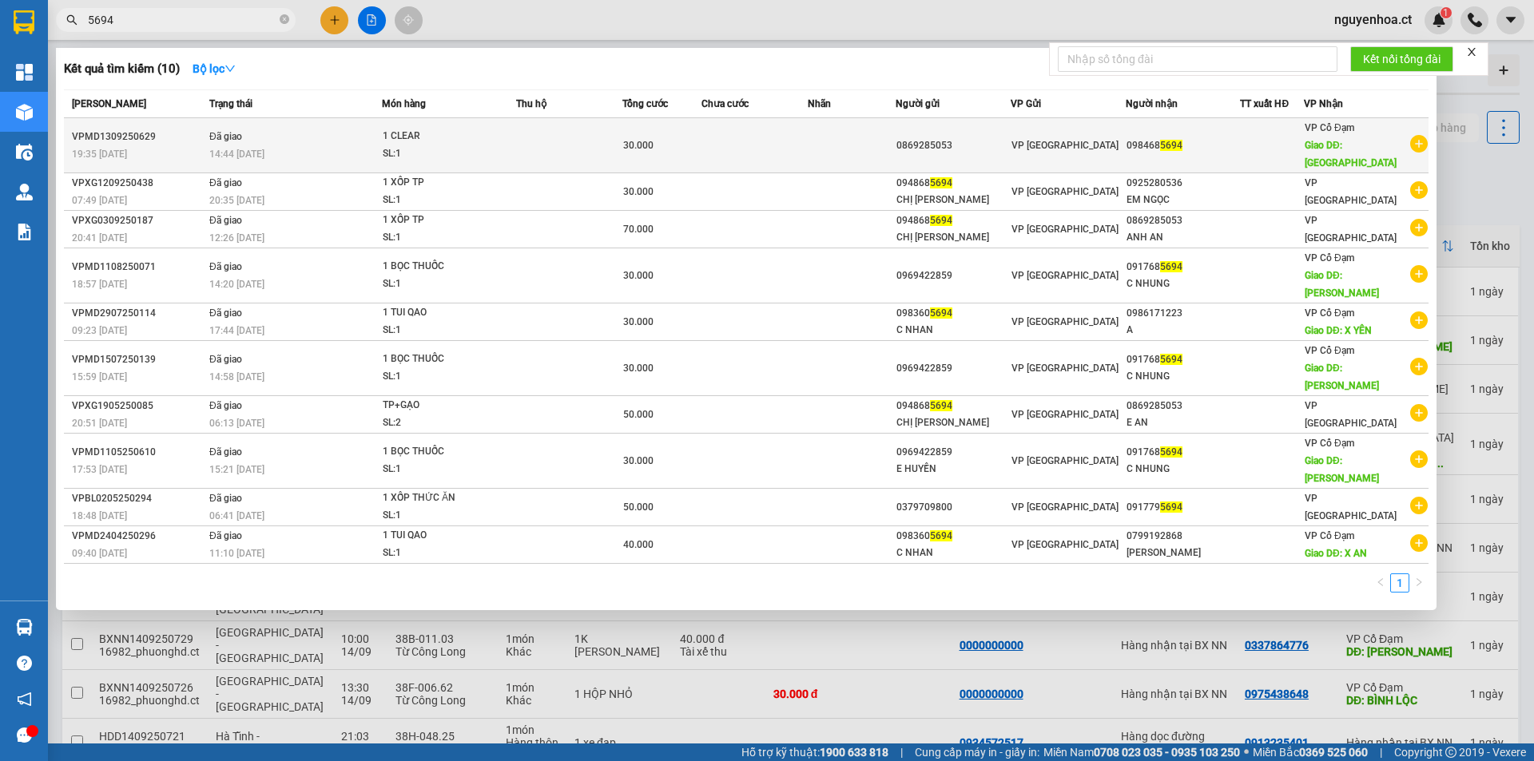
type input "5694"
click at [296, 141] on td "Đã giao 14:44 - 14/09" at bounding box center [293, 145] width 177 height 55
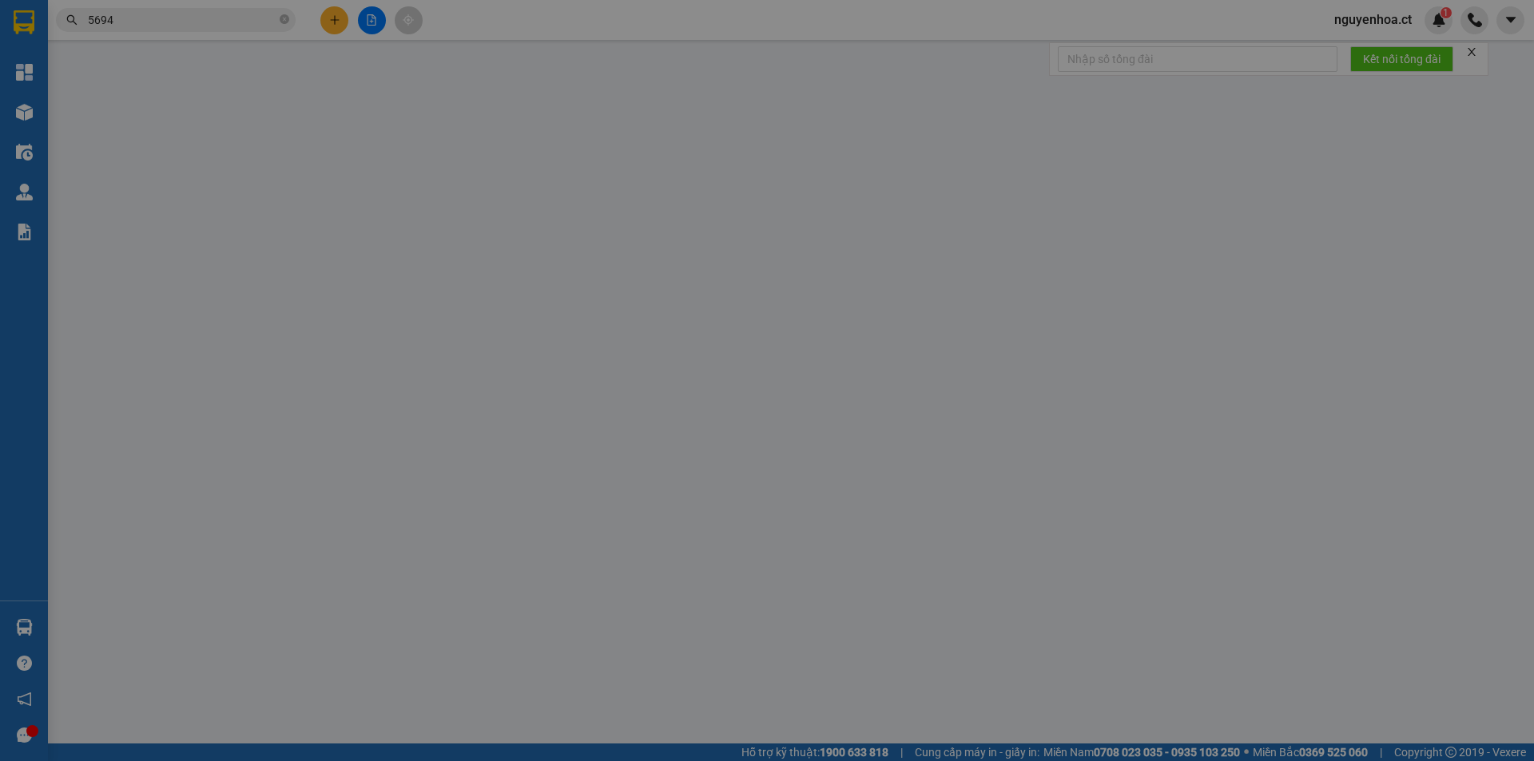
type input "0869285053"
type input "0984685694"
type input "XUÂN GIANG"
type input "30.000"
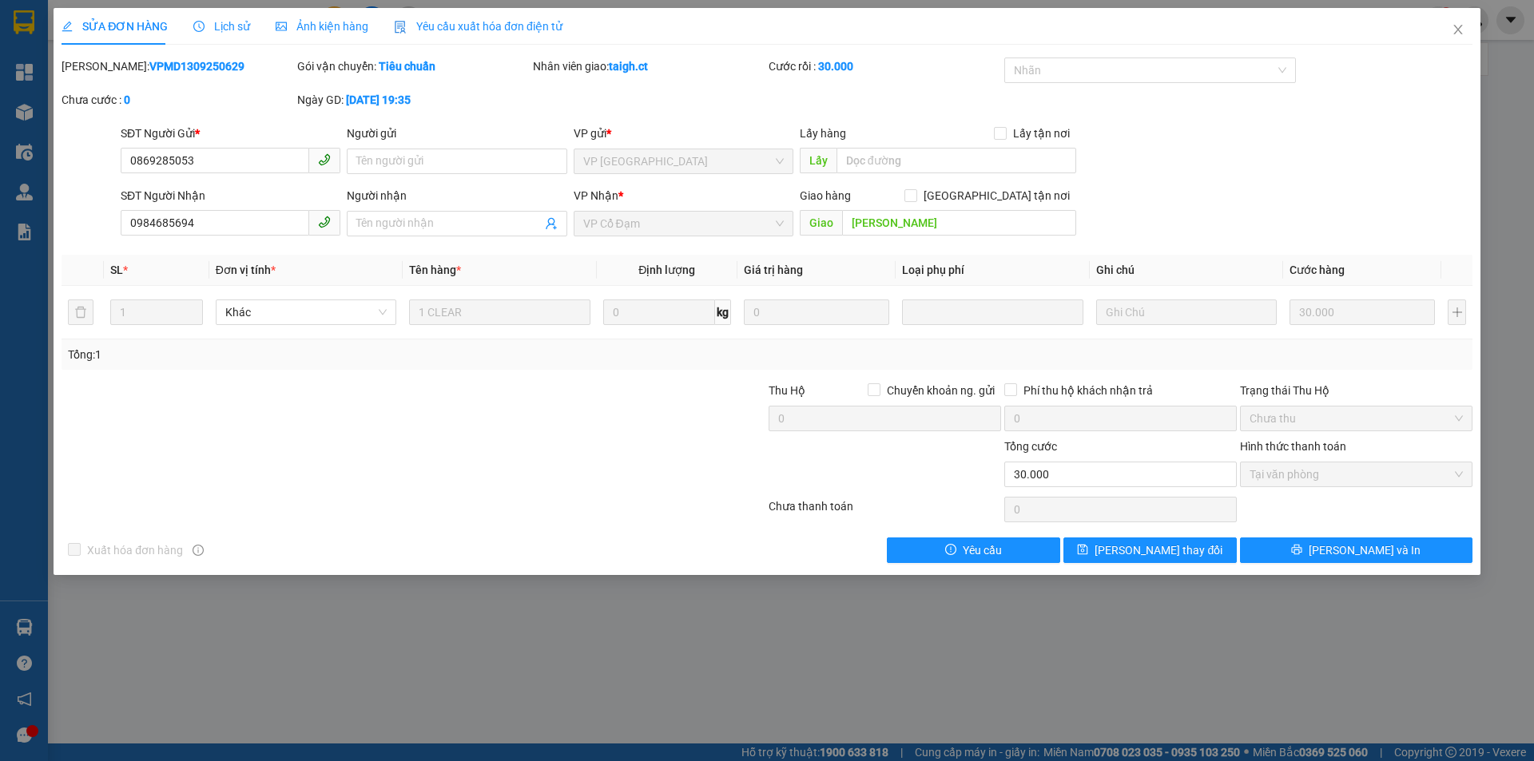
click at [236, 27] on span "Lịch sử" at bounding box center [221, 26] width 57 height 13
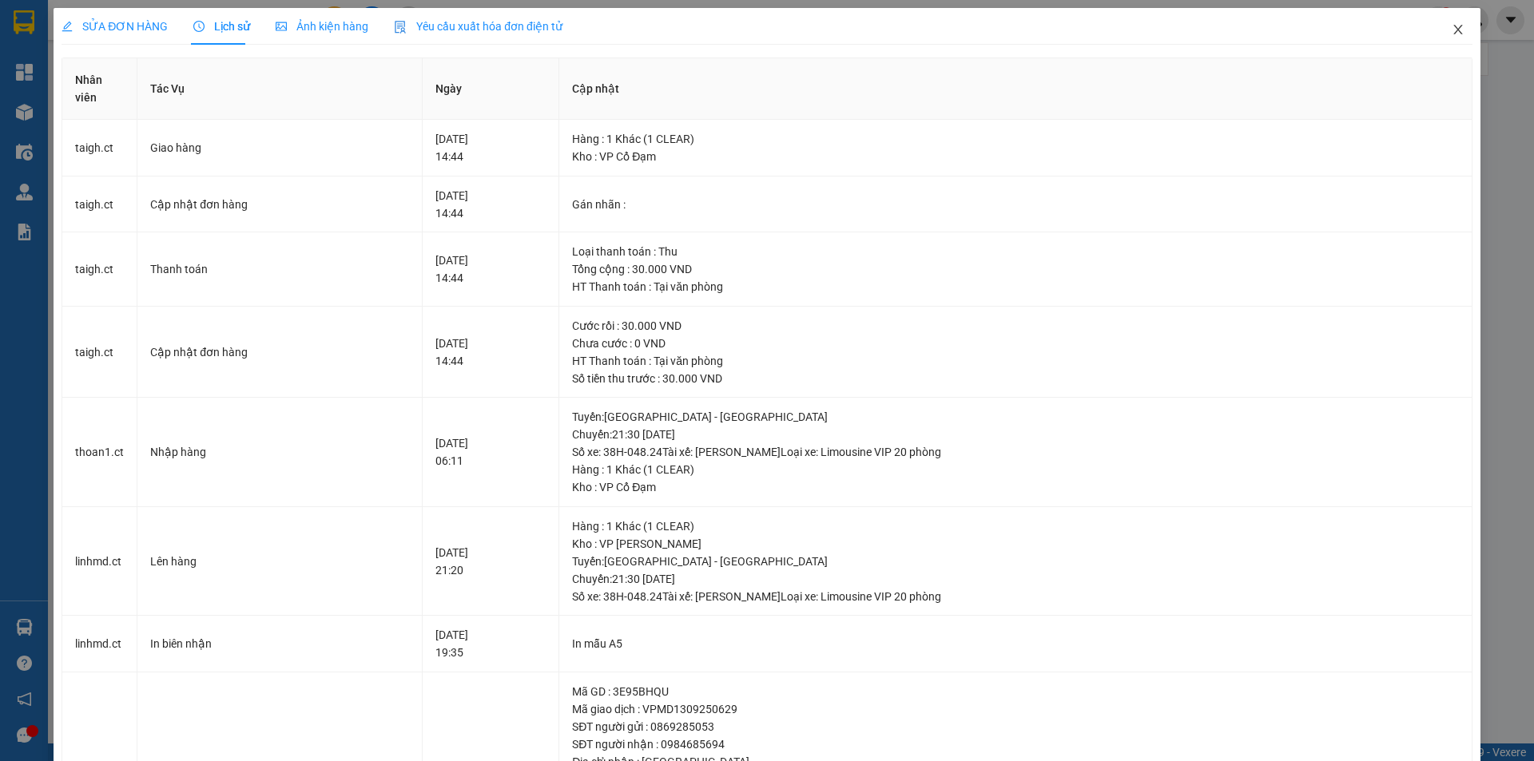
click at [1451, 26] on icon "close" at bounding box center [1457, 29] width 13 height 13
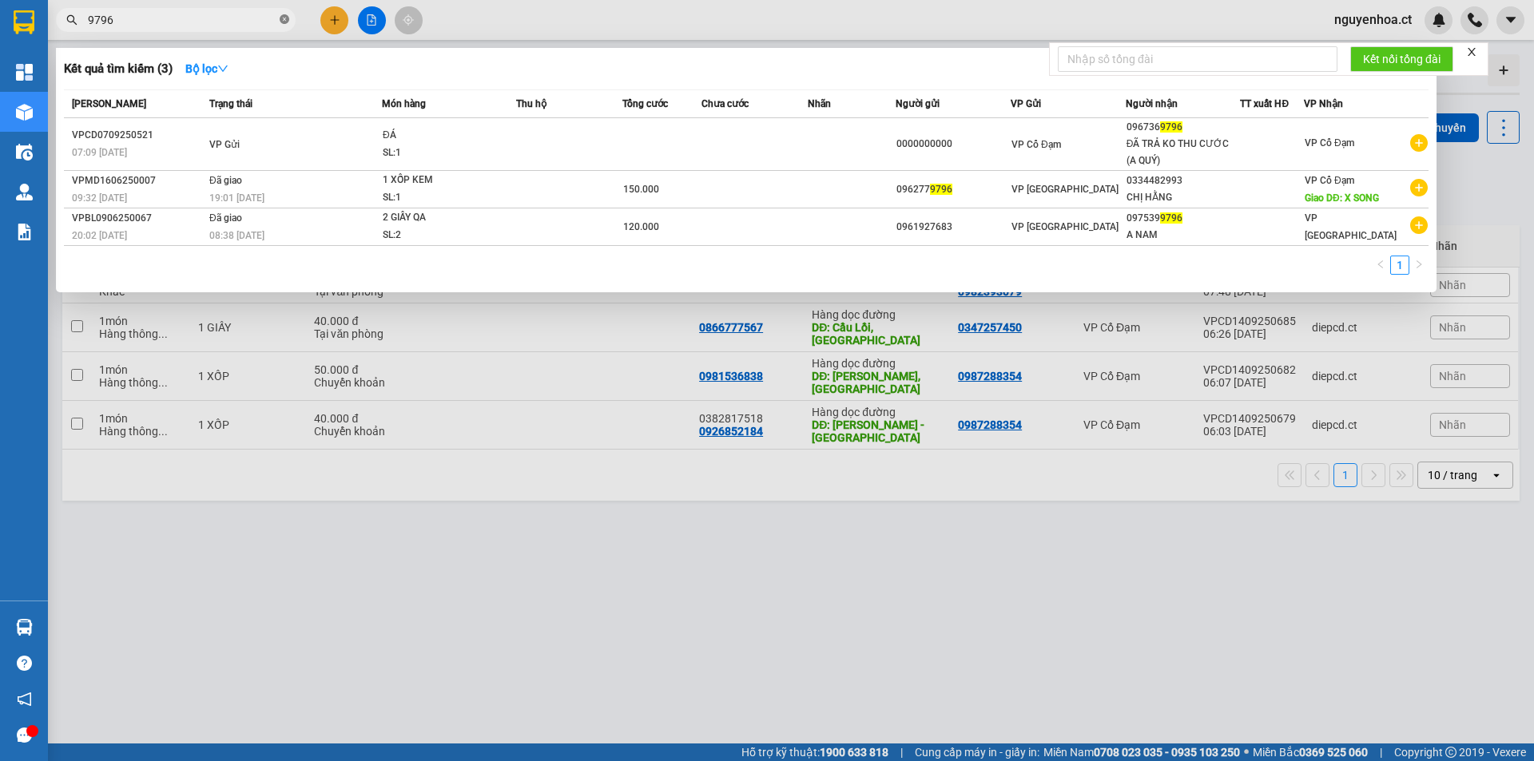
click at [284, 22] on icon "close-circle" at bounding box center [285, 19] width 10 height 10
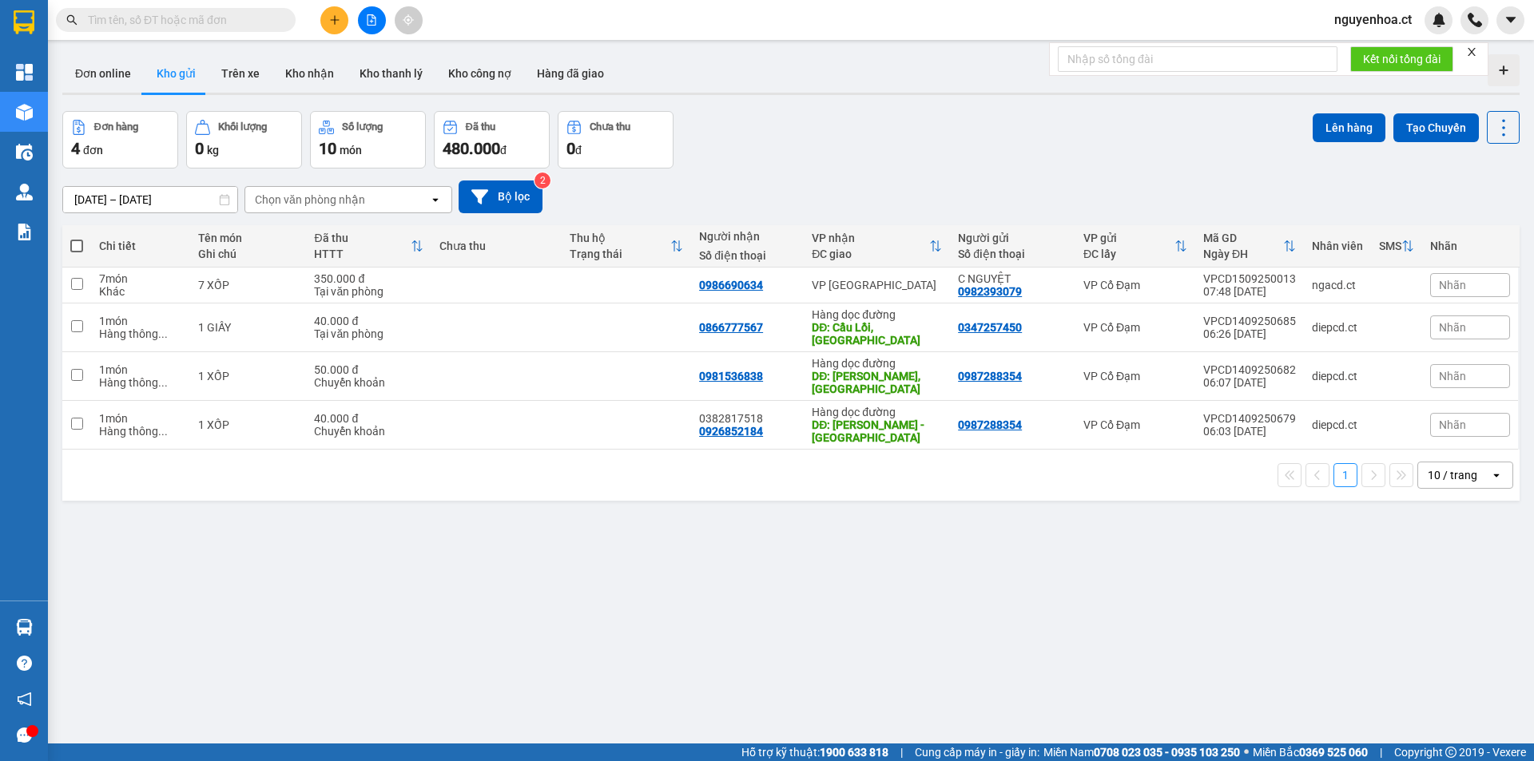
click at [275, 18] on span at bounding box center [176, 20] width 240 height 24
click at [236, 12] on input "text" at bounding box center [182, 20] width 189 height 18
paste input "0375784327"
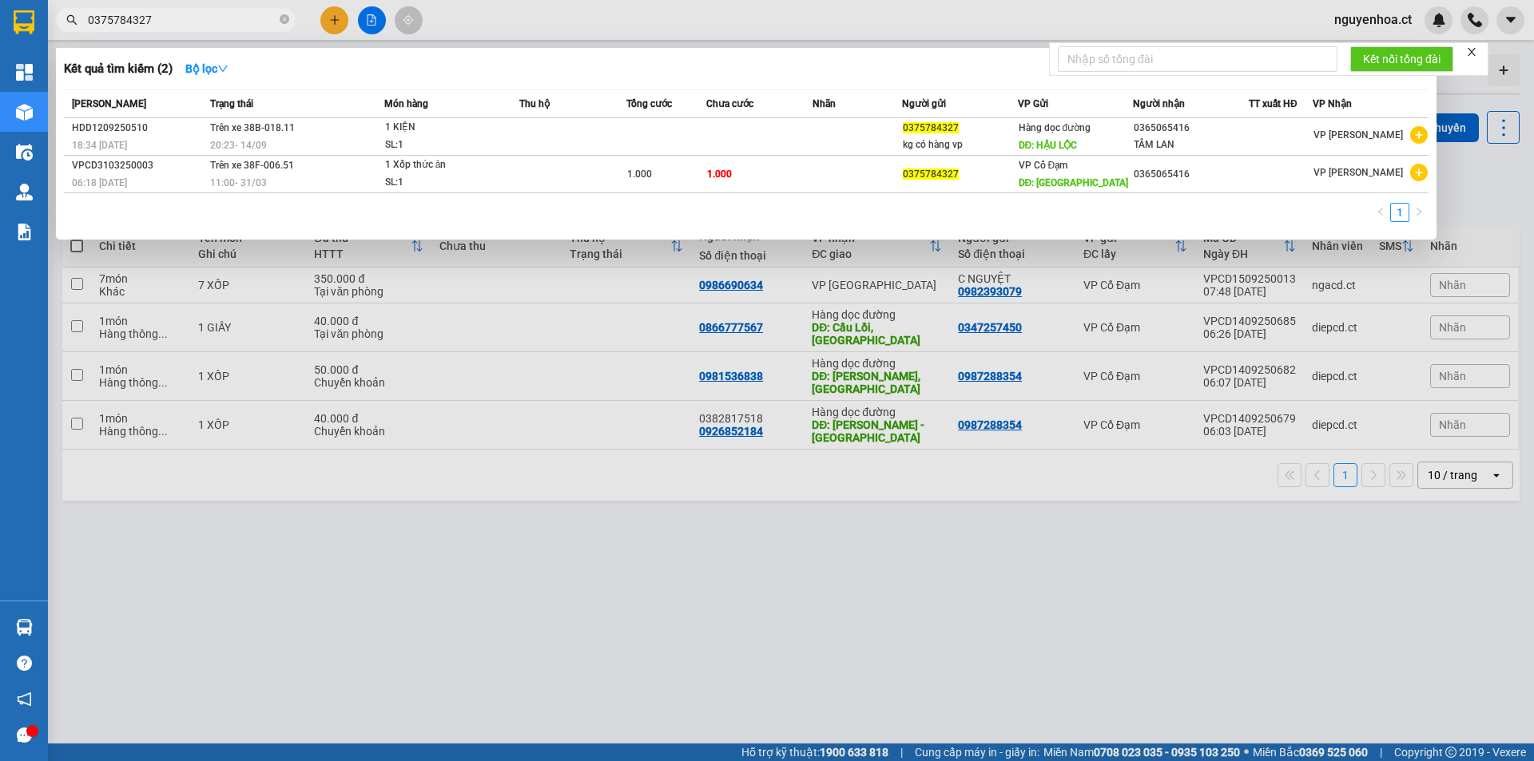
type input "0375784327"
